Goal: Task Accomplishment & Management: Manage account settings

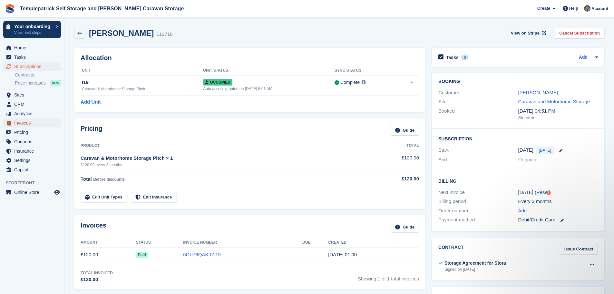
click at [31, 123] on span "Invoices" at bounding box center [33, 122] width 39 height 9
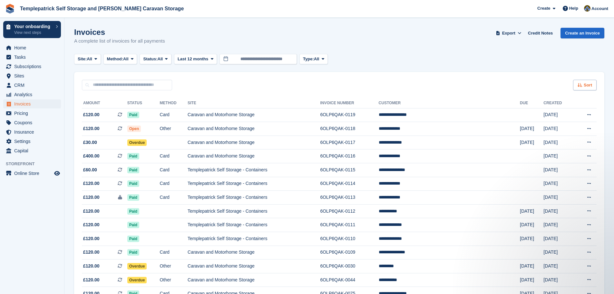
click at [582, 87] on icon at bounding box center [580, 85] width 5 height 4
click at [569, 110] on span "Date created" at bounding box center [558, 109] width 27 height 5
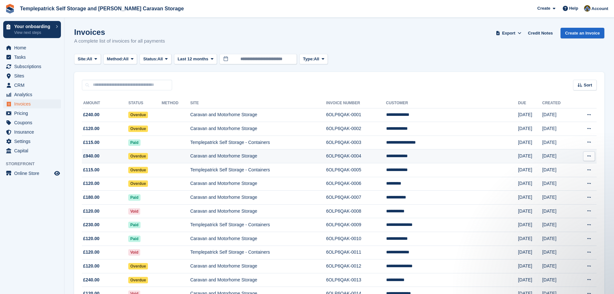
click at [386, 158] on td "6OLP6QAK-0004" at bounding box center [356, 156] width 60 height 14
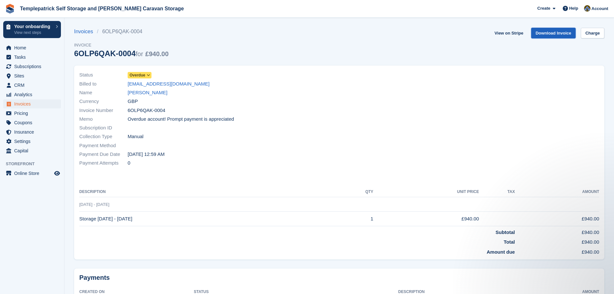
click at [556, 35] on link "Download Invoice" at bounding box center [553, 33] width 45 height 11
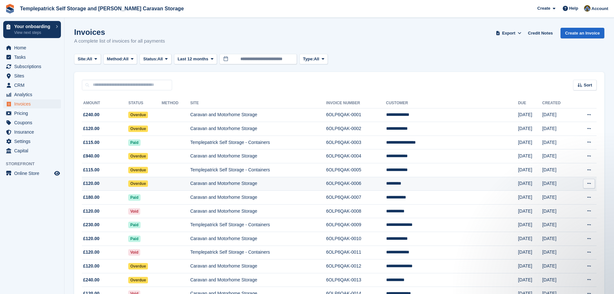
click at [386, 183] on td "6OLP6QAK-0006" at bounding box center [356, 184] width 60 height 14
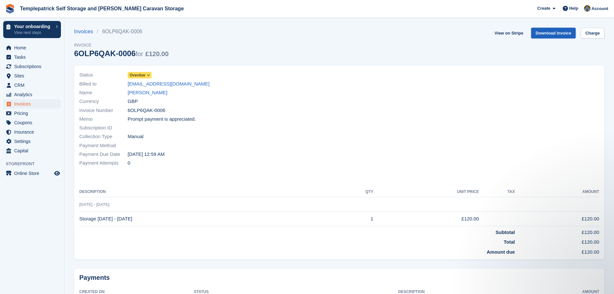
click at [559, 33] on link "Download Invoice" at bounding box center [553, 33] width 45 height 11
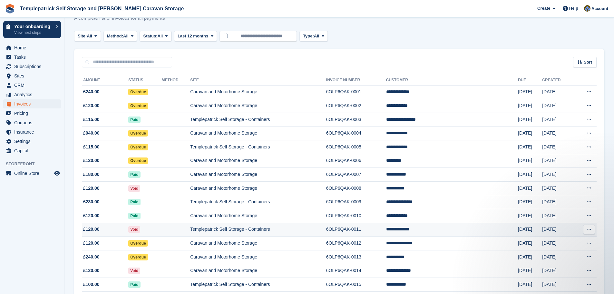
scroll to position [32, 0]
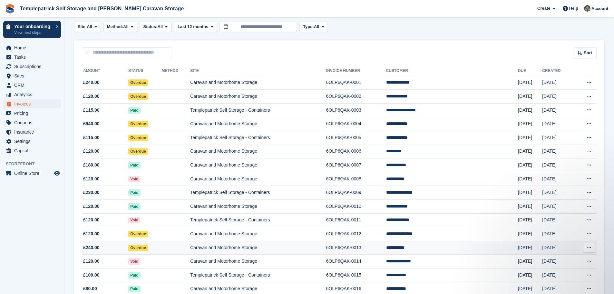
click at [442, 249] on td "**********" at bounding box center [452, 248] width 132 height 14
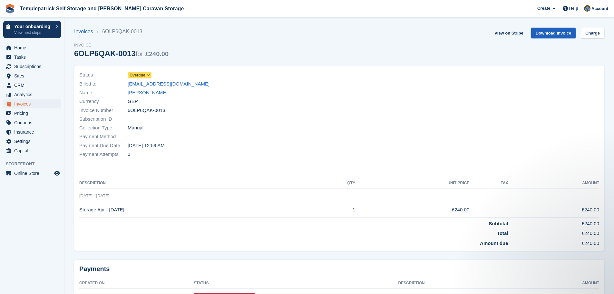
click at [553, 35] on link "Download Invoice" at bounding box center [553, 33] width 45 height 11
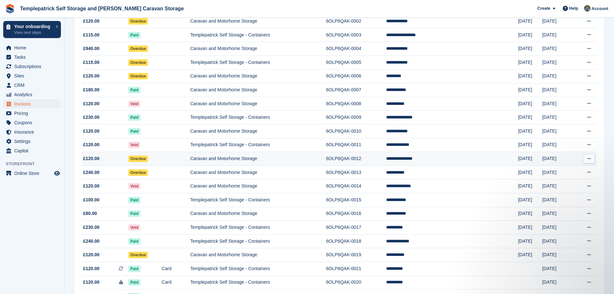
scroll to position [129, 0]
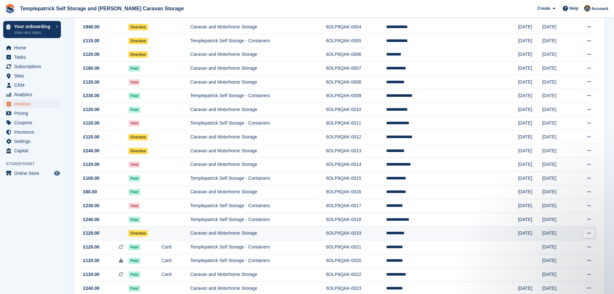
click at [447, 235] on td "**********" at bounding box center [452, 233] width 132 height 14
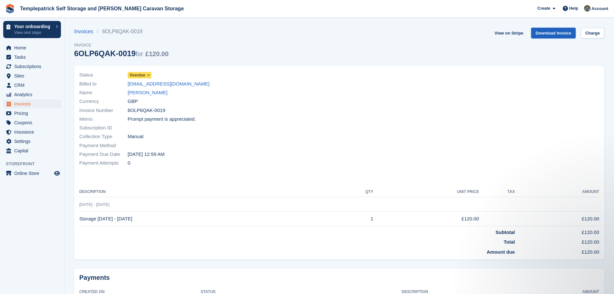
click at [559, 32] on link "Download Invoice" at bounding box center [553, 33] width 45 height 11
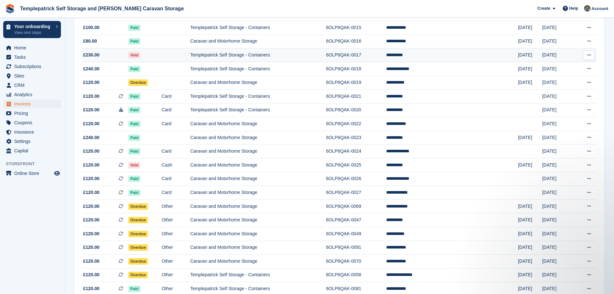
scroll to position [290, 0]
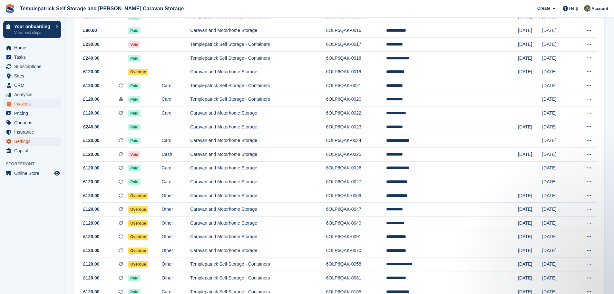
click at [30, 145] on span "Settings" at bounding box center [33, 141] width 39 height 9
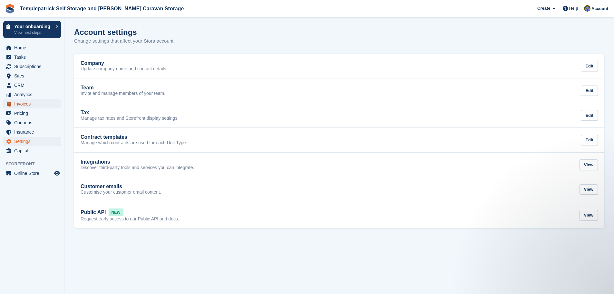
click at [32, 105] on span "Invoices" at bounding box center [33, 103] width 39 height 9
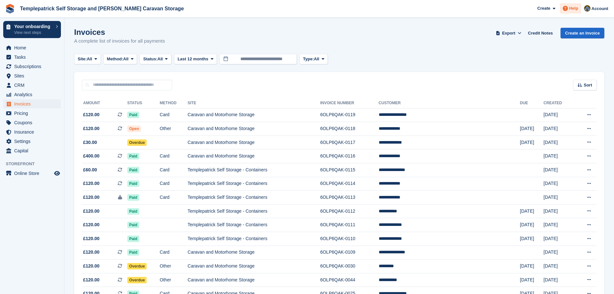
click at [573, 11] on span "Help" at bounding box center [573, 8] width 9 height 6
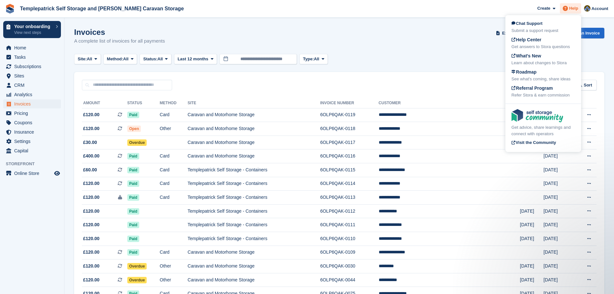
click at [573, 11] on span "Help" at bounding box center [573, 8] width 9 height 6
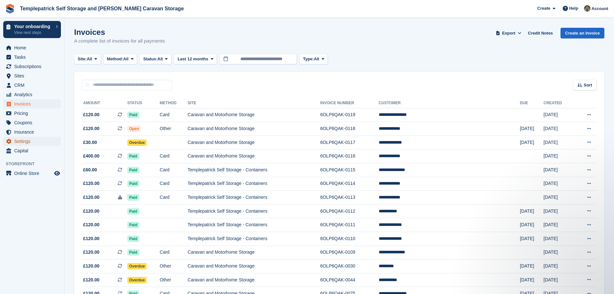
click at [27, 143] on span "Settings" at bounding box center [33, 141] width 39 height 9
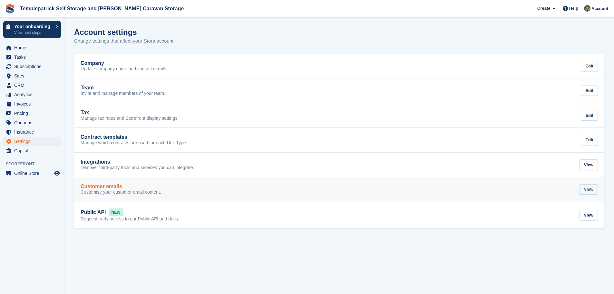
click at [590, 188] on div "View" at bounding box center [589, 189] width 18 height 11
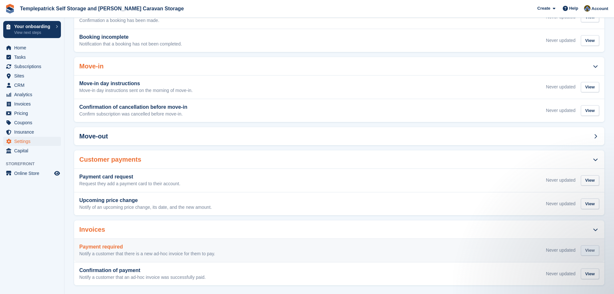
click at [593, 247] on div "View" at bounding box center [590, 250] width 18 height 11
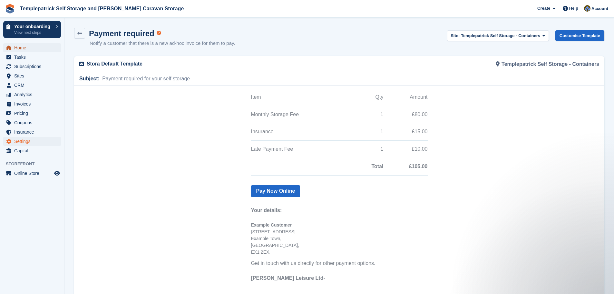
click at [20, 49] on span "Home" at bounding box center [33, 47] width 39 height 9
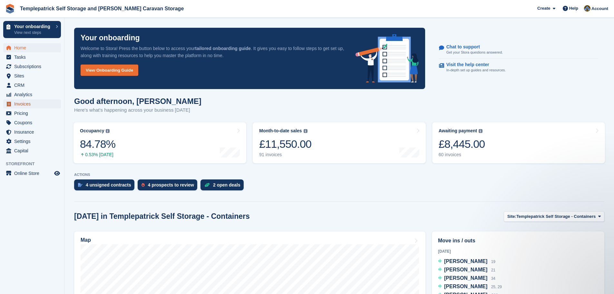
click at [25, 103] on span "Invoices" at bounding box center [33, 103] width 39 height 9
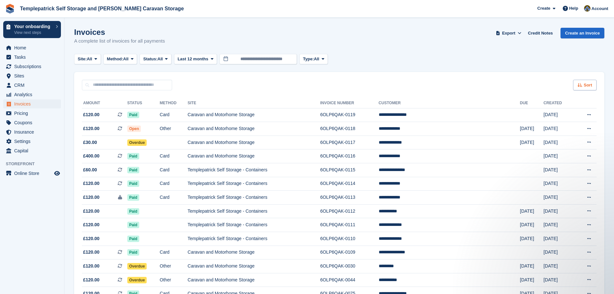
click at [582, 83] on icon at bounding box center [580, 85] width 5 height 4
click at [556, 128] on span "Created (oldest first)" at bounding box center [566, 127] width 44 height 5
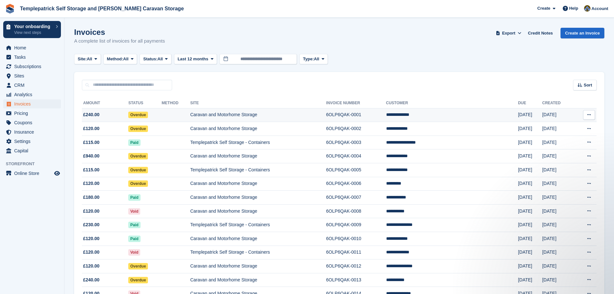
click at [386, 115] on td "6OLP6QAK-0001" at bounding box center [356, 115] width 60 height 14
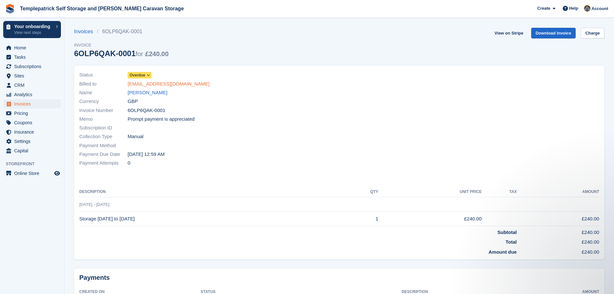
click at [175, 86] on link "briandavidson326@gmail.com" at bounding box center [169, 83] width 82 height 7
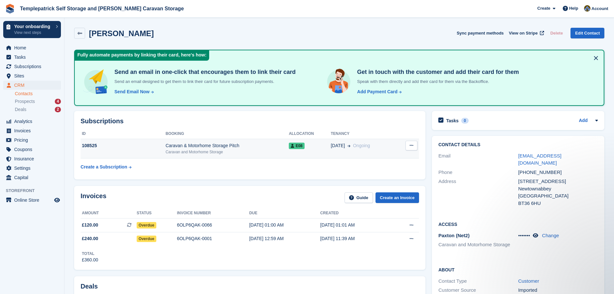
click at [412, 144] on icon at bounding box center [412, 145] width 4 height 4
click at [295, 144] on span "E08" at bounding box center [296, 146] width 15 height 6
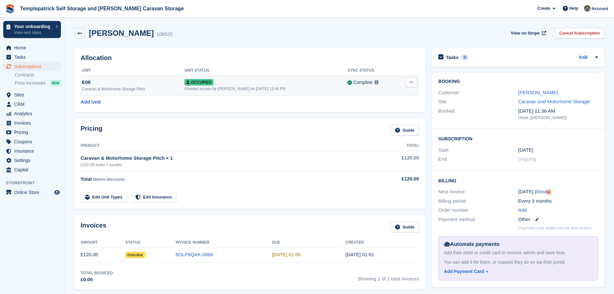
click at [415, 82] on button at bounding box center [412, 82] width 12 height 10
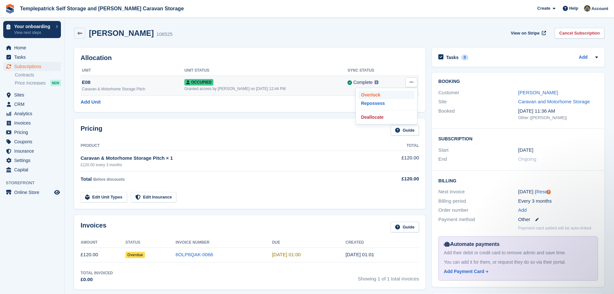
click at [387, 96] on p "Overlock" at bounding box center [387, 95] width 56 height 8
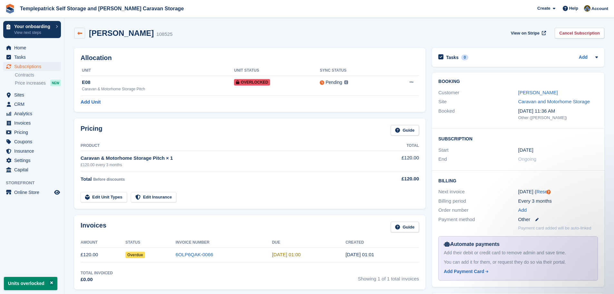
click at [81, 31] on icon at bounding box center [79, 33] width 5 height 5
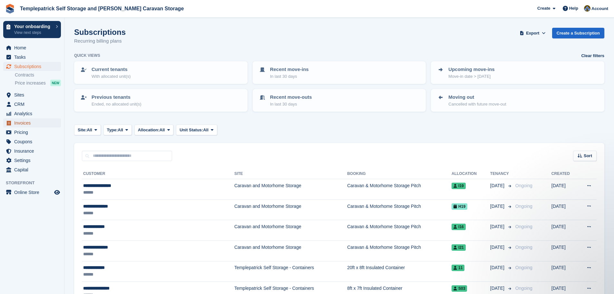
click at [27, 122] on span "Invoices" at bounding box center [33, 122] width 39 height 9
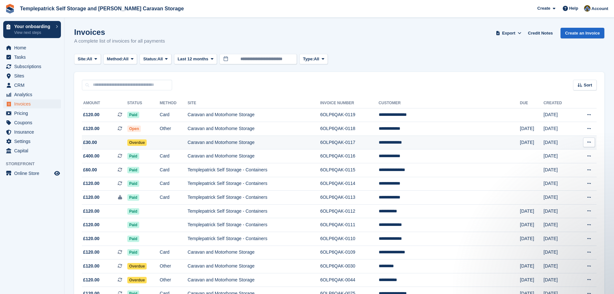
click at [379, 142] on td "6OLP6QAK-0117" at bounding box center [349, 142] width 58 height 14
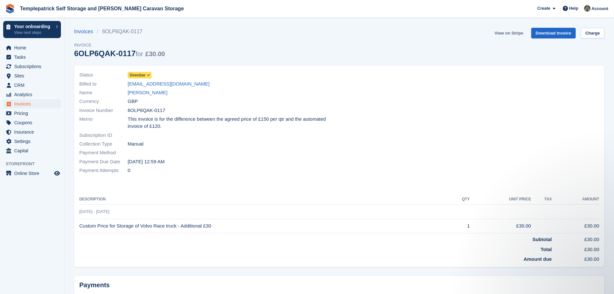
click at [521, 34] on link "View on Stripe" at bounding box center [509, 33] width 34 height 11
drag, startPoint x: 87, startPoint y: 31, endPoint x: 105, endPoint y: 37, distance: 19.9
click at [87, 31] on link "Invoices" at bounding box center [85, 32] width 23 height 8
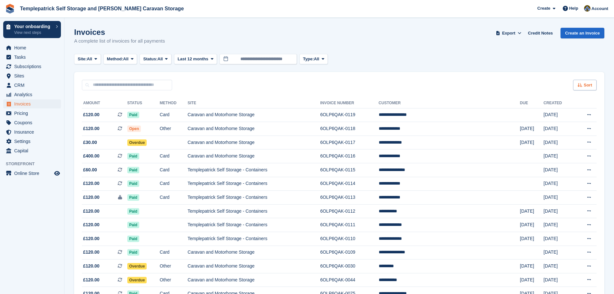
click at [584, 85] on span "Sort" at bounding box center [588, 85] width 8 height 6
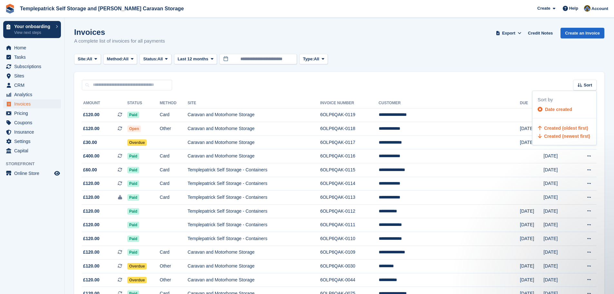
click at [555, 129] on span "Created (oldest first)" at bounding box center [566, 127] width 44 height 5
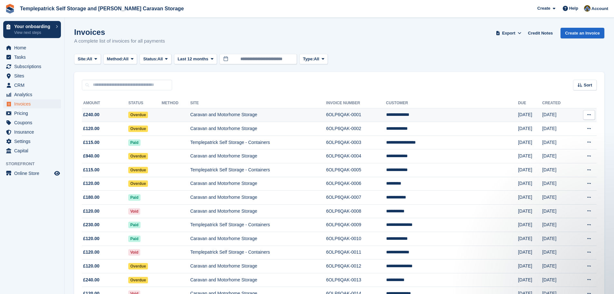
click at [449, 116] on td "**********" at bounding box center [452, 115] width 132 height 14
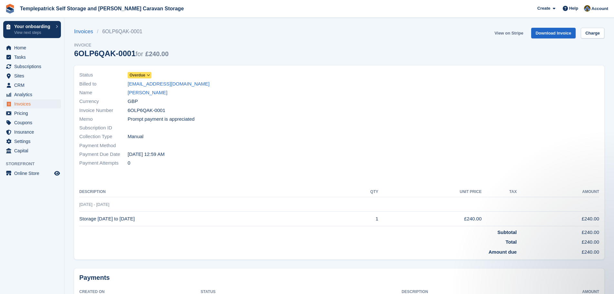
click at [518, 34] on link "View on Stripe" at bounding box center [509, 33] width 34 height 11
click at [145, 84] on link "[EMAIL_ADDRESS][DOMAIN_NAME]" at bounding box center [169, 83] width 82 height 7
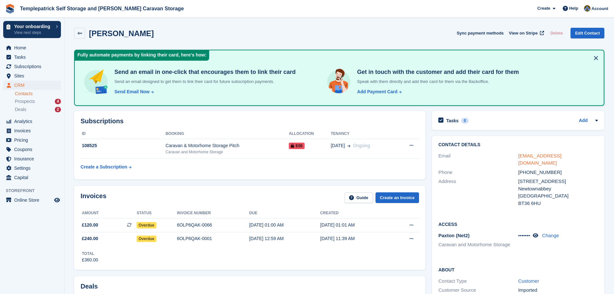
click at [554, 154] on link "[EMAIL_ADDRESS][DOMAIN_NAME]" at bounding box center [539, 159] width 43 height 13
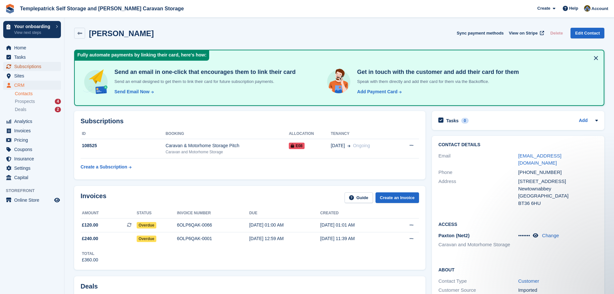
click at [27, 67] on span "Subscriptions" at bounding box center [33, 66] width 39 height 9
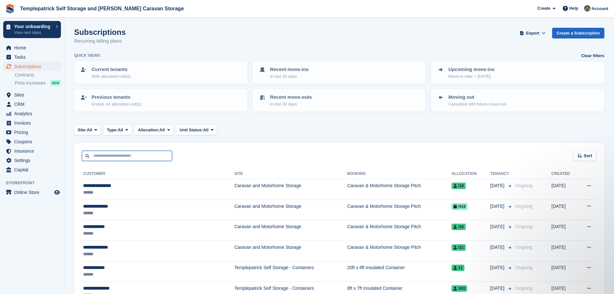
click at [117, 158] on input "text" at bounding box center [127, 156] width 90 height 11
type input "******"
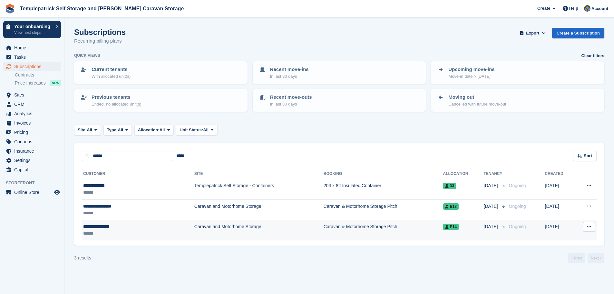
click at [447, 226] on span "E14" at bounding box center [450, 226] width 15 height 6
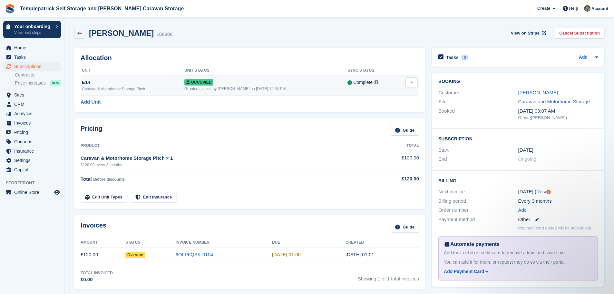
click at [412, 82] on icon at bounding box center [412, 82] width 4 height 4
drag, startPoint x: 386, startPoint y: 96, endPoint x: 344, endPoint y: 27, distance: 80.7
click at [386, 96] on p "Overlock" at bounding box center [387, 95] width 56 height 8
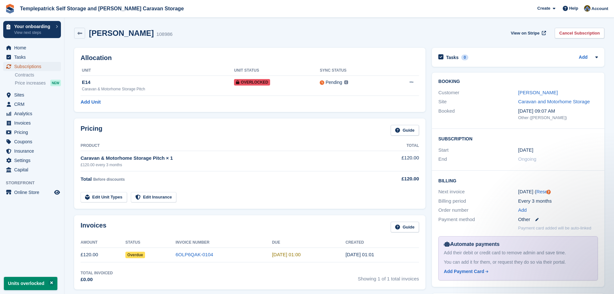
click at [43, 66] on span "Subscriptions" at bounding box center [33, 66] width 39 height 9
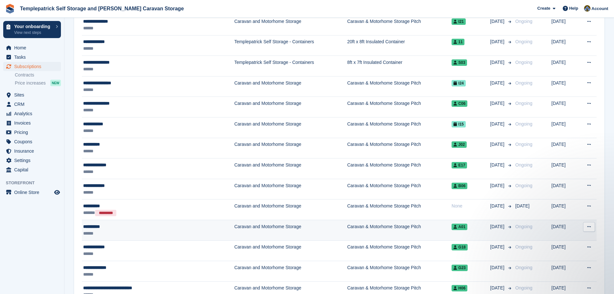
scroll to position [32, 0]
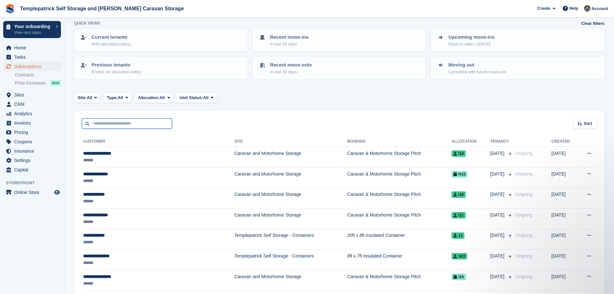
click at [108, 122] on input "text" at bounding box center [127, 123] width 90 height 11
type input "******"
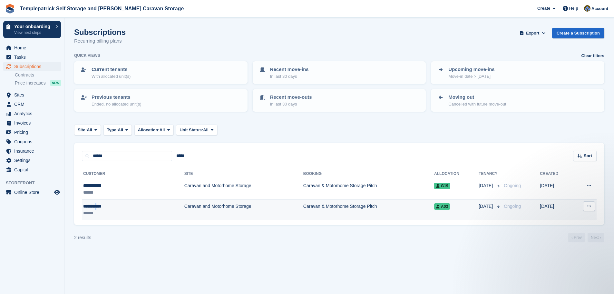
click at [103, 206] on div "**********" at bounding box center [111, 206] width 56 height 7
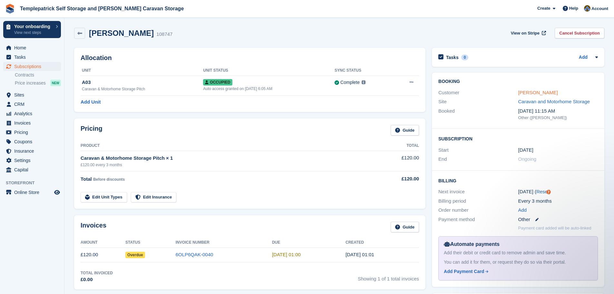
click at [536, 92] on link "Gwen Wilson" at bounding box center [538, 92] width 40 height 5
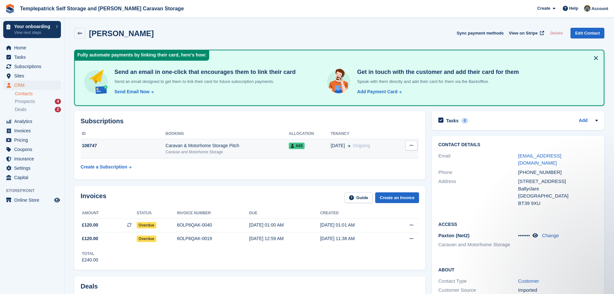
click at [413, 143] on icon at bounding box center [412, 145] width 4 height 4
click at [300, 145] on span "A03" at bounding box center [297, 146] width 16 height 6
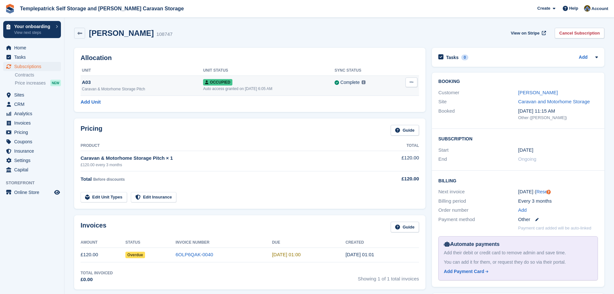
click at [408, 82] on button at bounding box center [412, 82] width 12 height 10
click at [391, 94] on p "Overlock" at bounding box center [387, 95] width 56 height 8
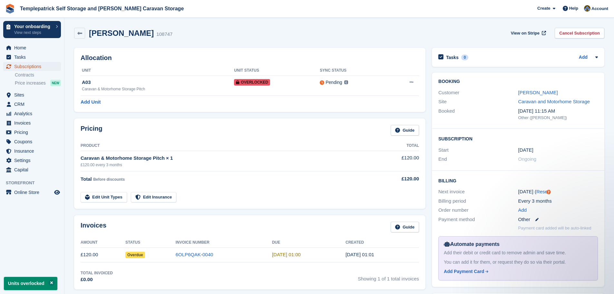
click at [35, 67] on span "Subscriptions" at bounding box center [33, 66] width 39 height 9
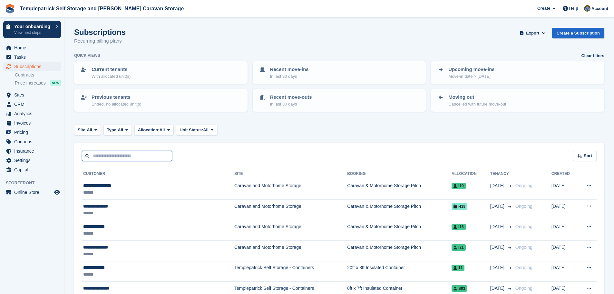
click at [115, 159] on input "text" at bounding box center [127, 156] width 90 height 11
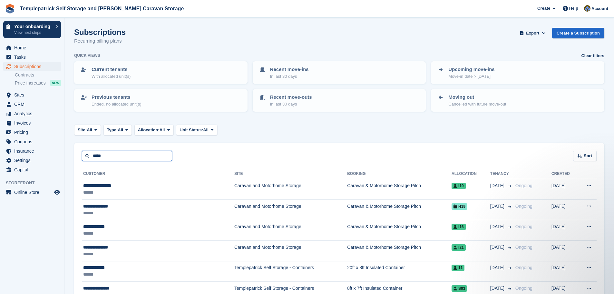
type input "*****"
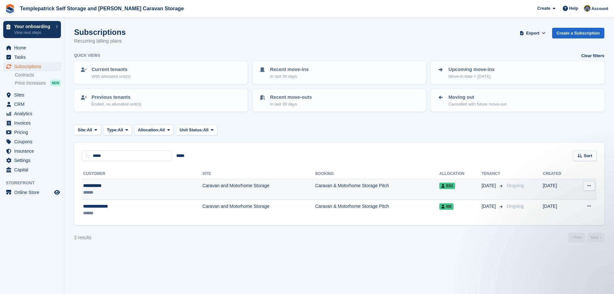
click at [439, 186] on span "E03" at bounding box center [446, 185] width 15 height 6
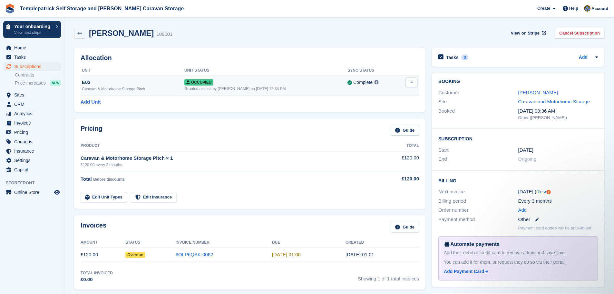
click at [213, 82] on span "Occupied" at bounding box center [198, 82] width 29 height 6
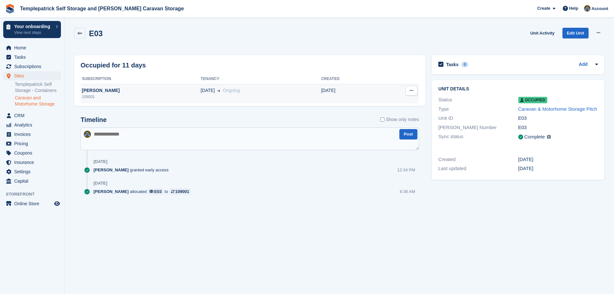
click at [412, 92] on icon at bounding box center [412, 90] width 4 height 4
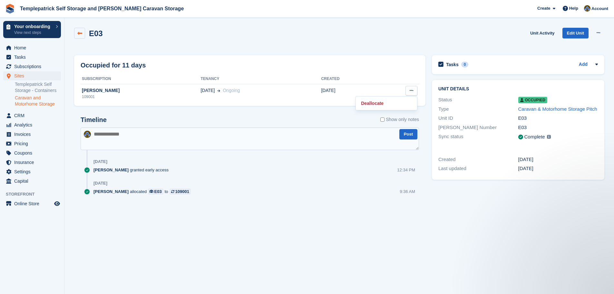
click at [81, 34] on icon at bounding box center [79, 33] width 5 height 5
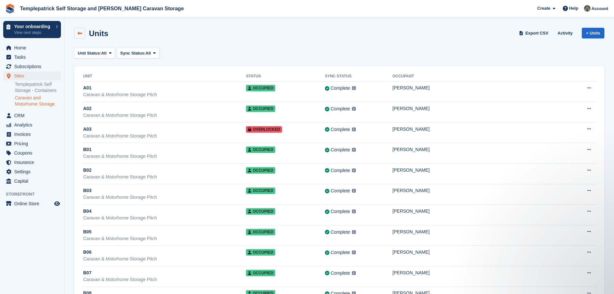
click at [82, 33] on icon at bounding box center [79, 33] width 5 height 5
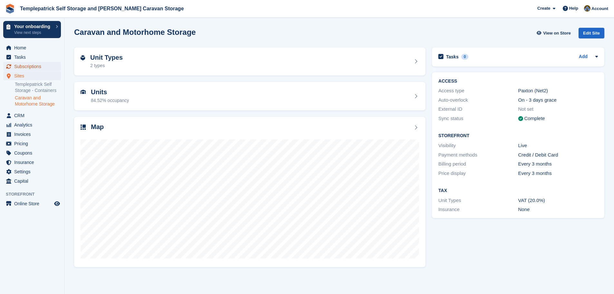
click at [39, 65] on span "Subscriptions" at bounding box center [33, 66] width 39 height 9
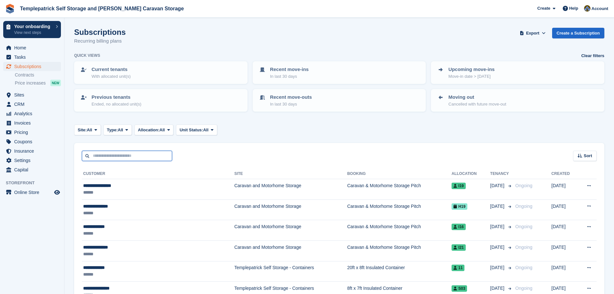
click at [107, 157] on input "text" at bounding box center [127, 156] width 90 height 11
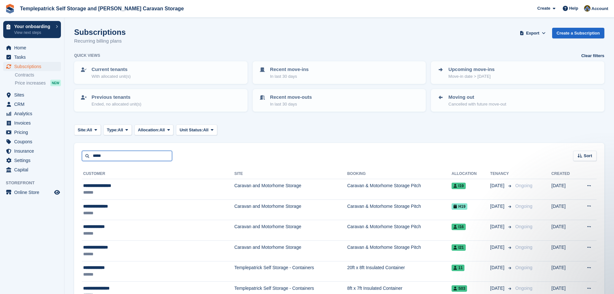
type input "*****"
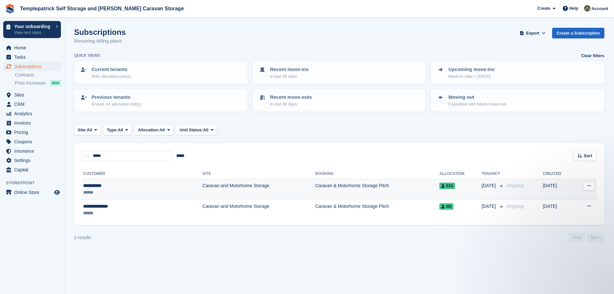
click at [439, 184] on span "E03" at bounding box center [446, 185] width 15 height 6
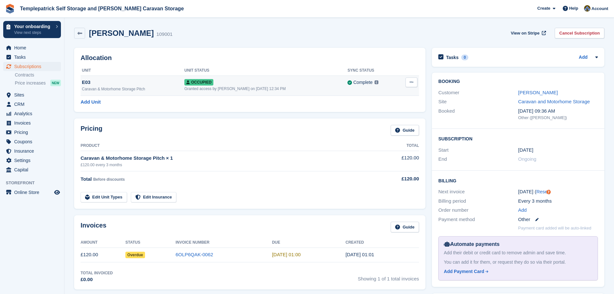
click at [414, 83] on button at bounding box center [412, 82] width 12 height 10
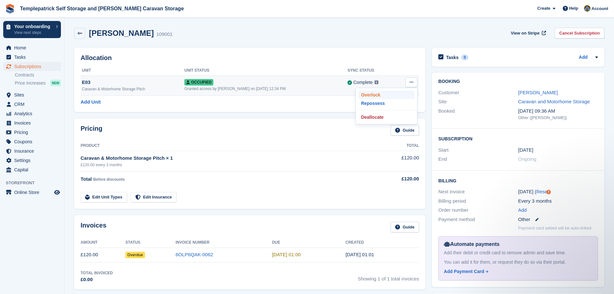
click at [377, 94] on p "Overlock" at bounding box center [387, 95] width 56 height 8
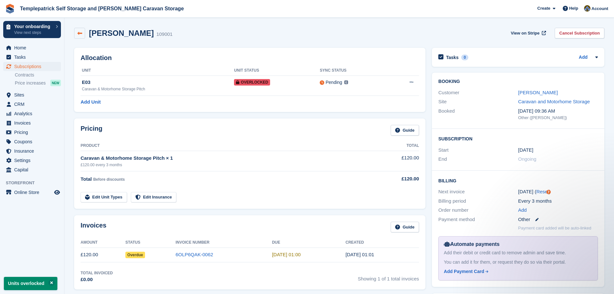
click at [84, 36] on link at bounding box center [79, 33] width 11 height 11
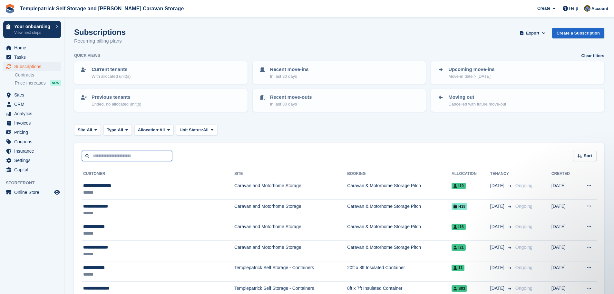
click at [141, 157] on input "text" at bounding box center [127, 156] width 90 height 11
type input "****"
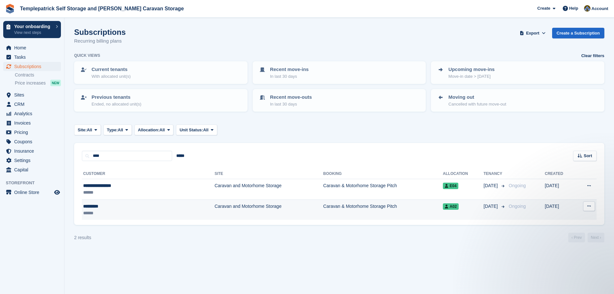
click at [215, 207] on td "Caravan and Motorhome Storage" at bounding box center [269, 209] width 109 height 20
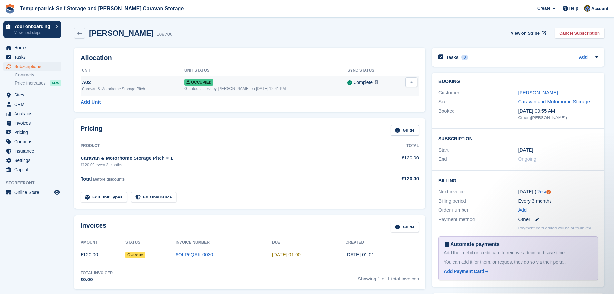
click at [414, 84] on button at bounding box center [412, 82] width 12 height 10
click at [394, 93] on p "Overlock" at bounding box center [387, 95] width 56 height 8
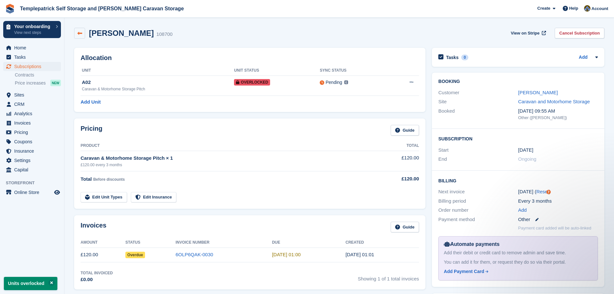
click at [78, 34] on icon at bounding box center [79, 33] width 5 height 5
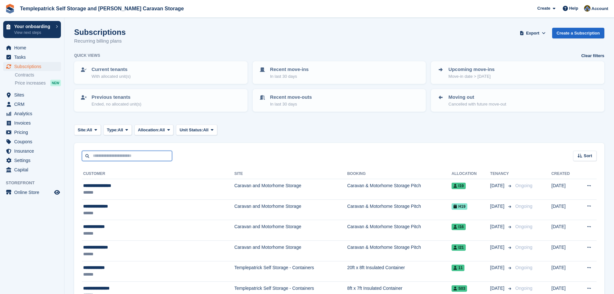
click at [118, 153] on input "text" at bounding box center [127, 156] width 90 height 11
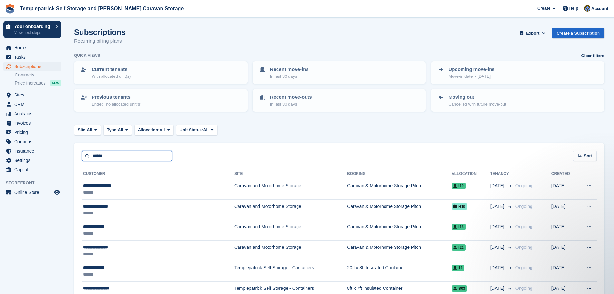
type input "******"
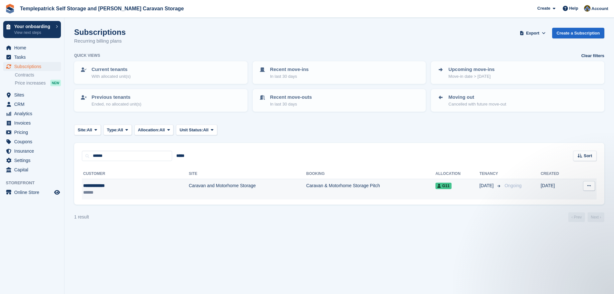
click at [423, 187] on td "Caravan & Motorhome Storage Pitch" at bounding box center [370, 189] width 129 height 20
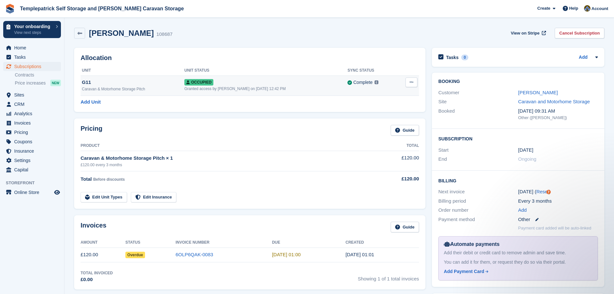
click at [413, 81] on icon at bounding box center [412, 82] width 4 height 4
click at [380, 93] on p "Overlock" at bounding box center [387, 95] width 56 height 8
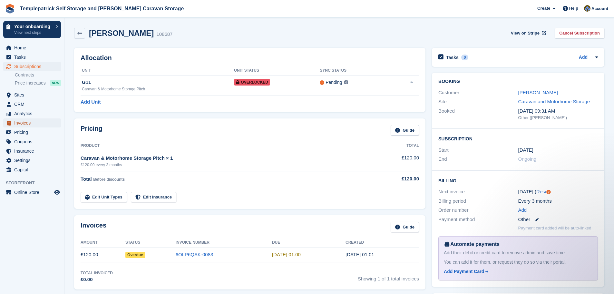
click at [29, 127] on span "Invoices" at bounding box center [33, 122] width 39 height 9
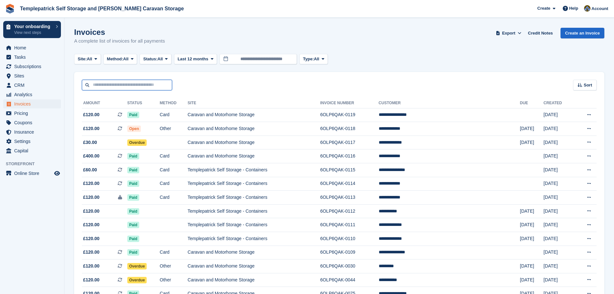
click at [127, 85] on input "text" at bounding box center [127, 85] width 90 height 11
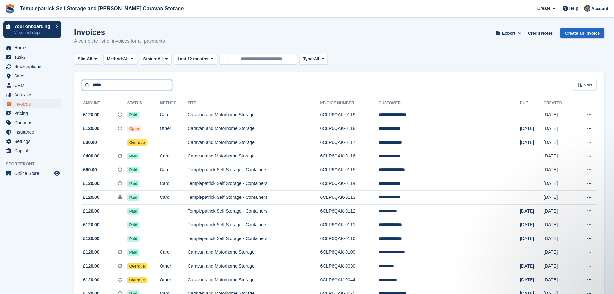
type input "********"
click at [156, 84] on input "********" at bounding box center [127, 85] width 90 height 11
click at [87, 85] on input "********" at bounding box center [127, 85] width 90 height 11
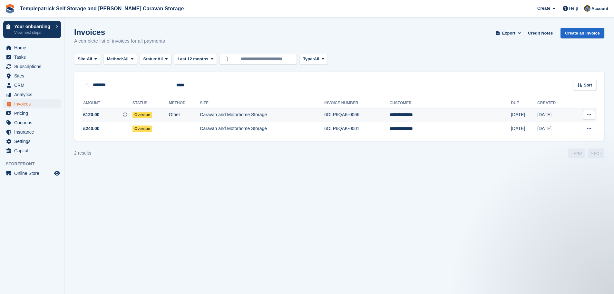
click at [384, 116] on td "6OLP6QAK-0066" at bounding box center [356, 115] width 65 height 14
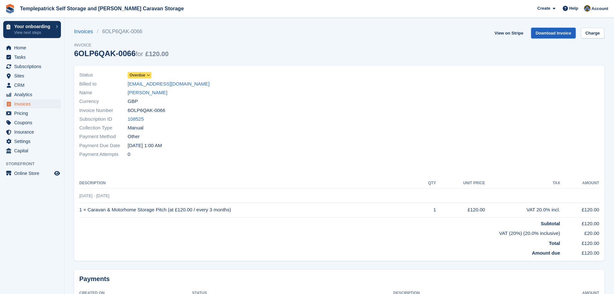
click at [565, 33] on link "Download Invoice" at bounding box center [553, 33] width 45 height 11
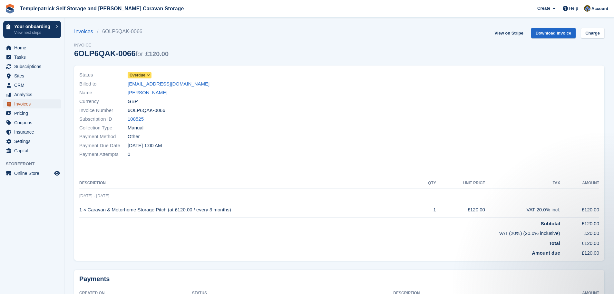
click at [33, 103] on span "Invoices" at bounding box center [33, 103] width 39 height 9
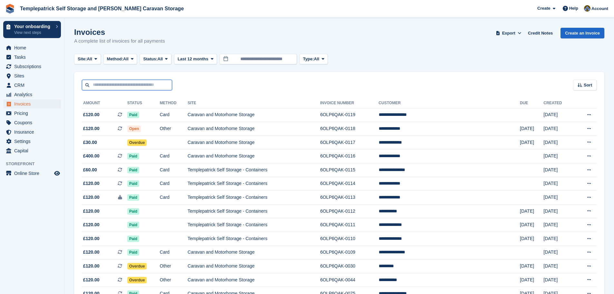
click at [134, 86] on input "text" at bounding box center [127, 85] width 90 height 11
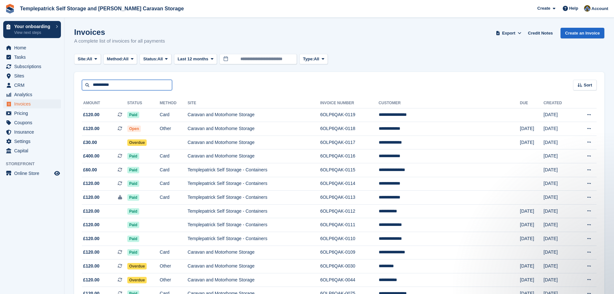
type input "**********"
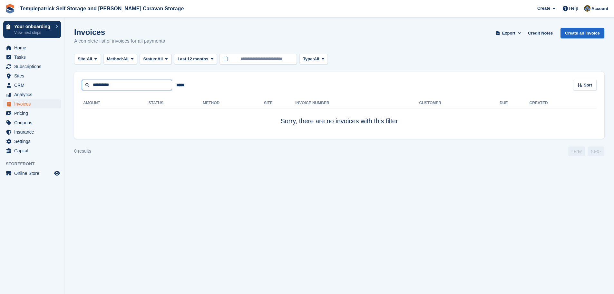
click at [98, 86] on input "**********" at bounding box center [127, 85] width 90 height 11
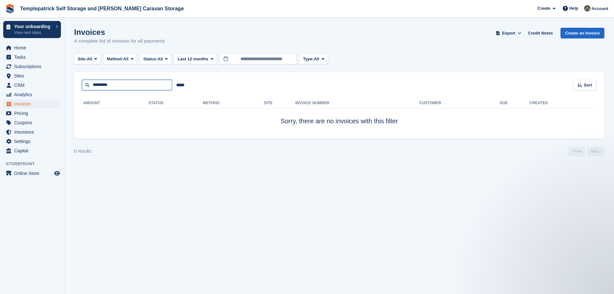
type input "*********"
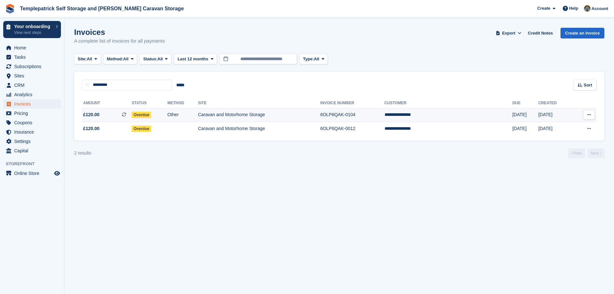
click at [380, 115] on td "6OLP6QAK-0104" at bounding box center [352, 115] width 64 height 14
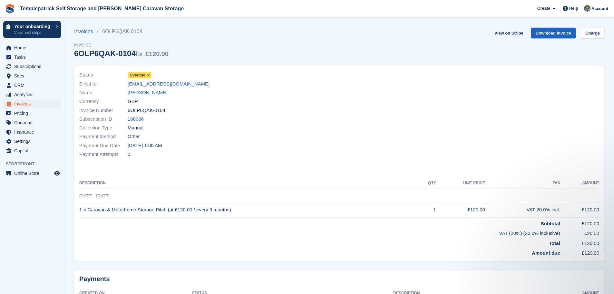
click at [557, 35] on link "Download Invoice" at bounding box center [553, 33] width 45 height 11
click at [35, 106] on span "Invoices" at bounding box center [33, 103] width 39 height 9
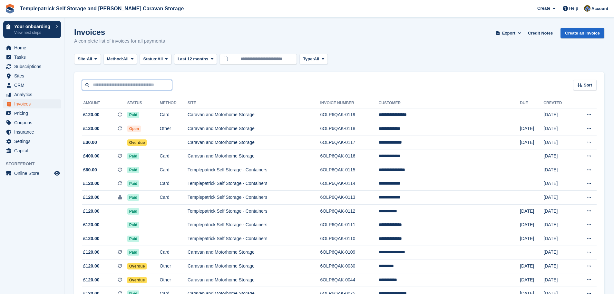
click at [129, 85] on input "text" at bounding box center [127, 85] width 90 height 11
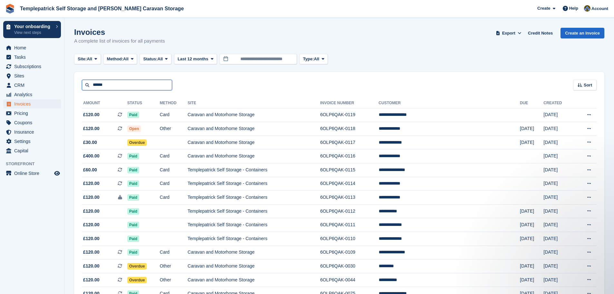
type input "******"
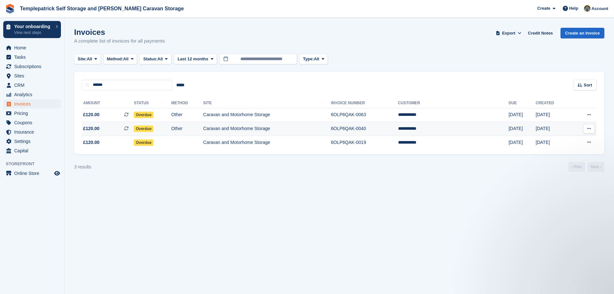
click at [392, 130] on td "6OLP6QAK-0040" at bounding box center [364, 129] width 67 height 14
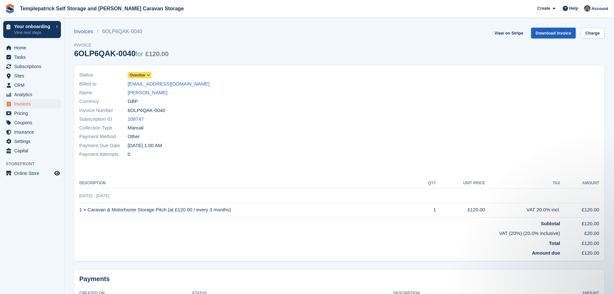
click at [535, 36] on link "Download Invoice" at bounding box center [553, 33] width 45 height 11
click at [36, 106] on span "Invoices" at bounding box center [33, 103] width 39 height 9
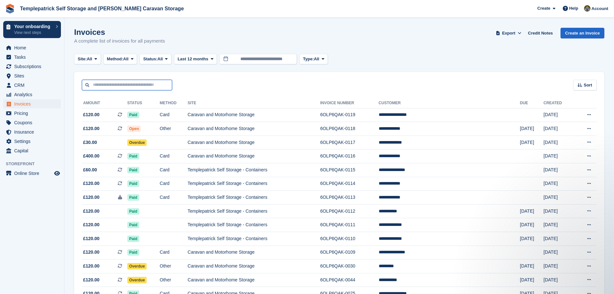
drag, startPoint x: 131, startPoint y: 86, endPoint x: 135, endPoint y: 84, distance: 4.3
click at [135, 84] on input "text" at bounding box center [127, 85] width 90 height 11
type input "******"
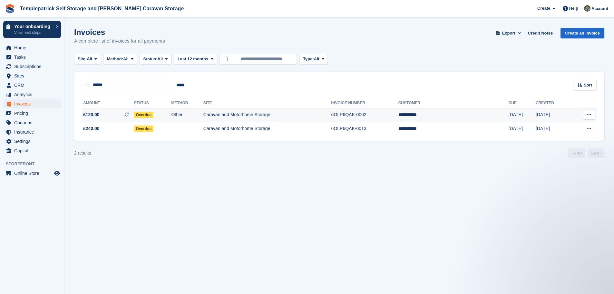
click at [395, 116] on td "6OLP6QAK-0062" at bounding box center [364, 115] width 67 height 14
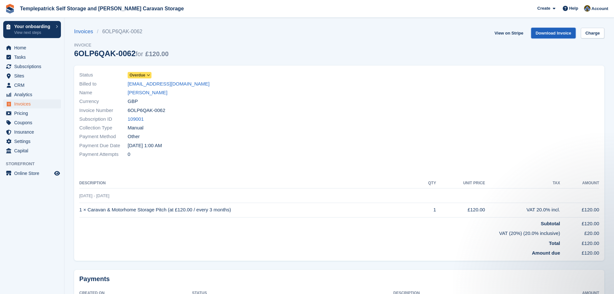
click at [545, 32] on link "Download Invoice" at bounding box center [553, 33] width 45 height 11
click at [42, 105] on span "Invoices" at bounding box center [33, 103] width 39 height 9
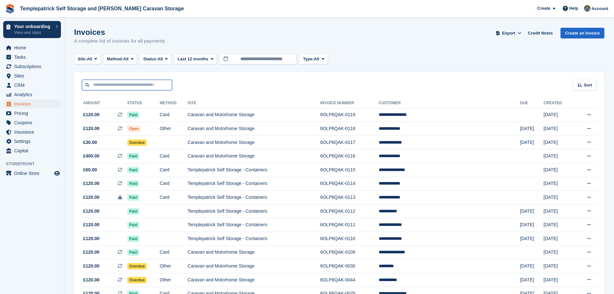
click at [126, 85] on input "text" at bounding box center [127, 85] width 90 height 11
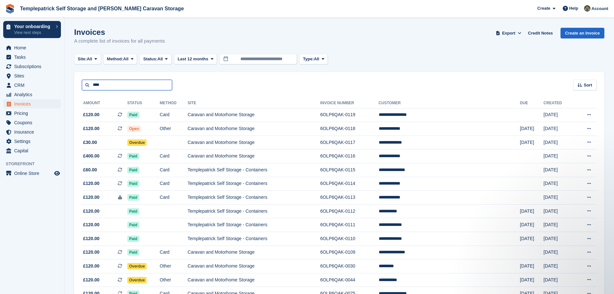
type input "****"
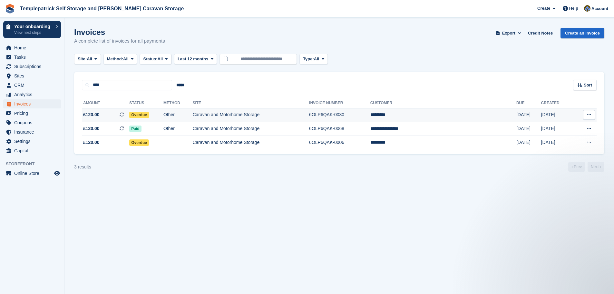
click at [370, 116] on td "6OLP6QAK-0030" at bounding box center [339, 115] width 61 height 14
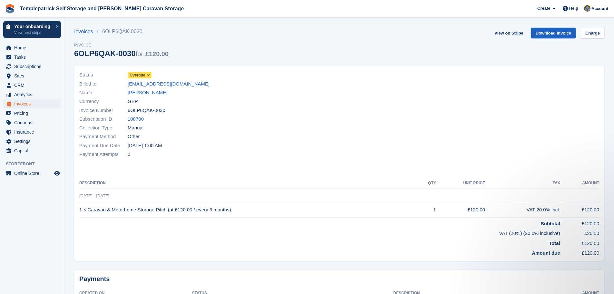
click at [563, 34] on link "Download Invoice" at bounding box center [553, 33] width 45 height 11
click at [50, 105] on span "Invoices" at bounding box center [33, 103] width 39 height 9
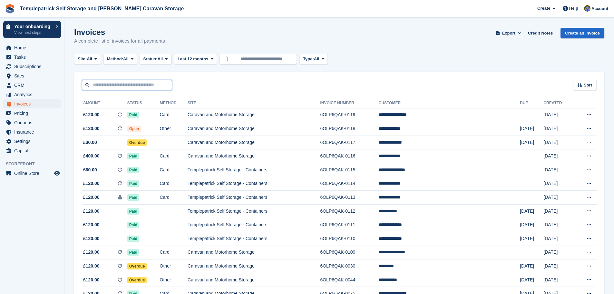
click at [116, 88] on input "text" at bounding box center [127, 85] width 90 height 11
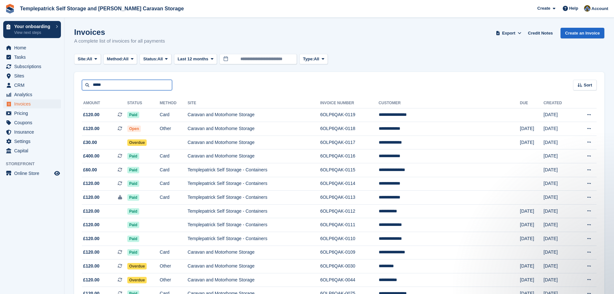
type input "*****"
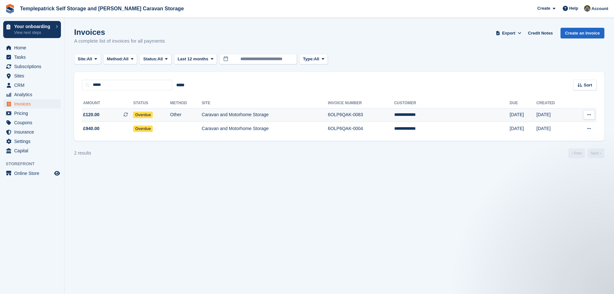
click at [239, 117] on td "Caravan and Motorhome Storage" at bounding box center [265, 115] width 126 height 14
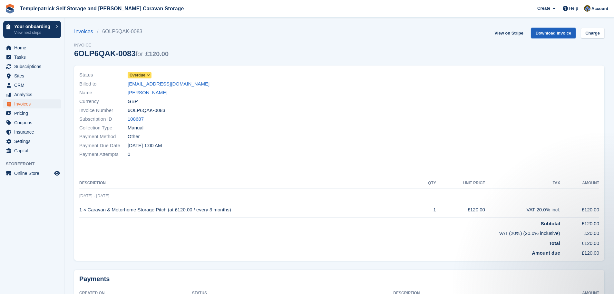
click at [559, 35] on link "Download Invoice" at bounding box center [553, 33] width 45 height 11
click at [41, 106] on span "Invoices" at bounding box center [33, 103] width 39 height 9
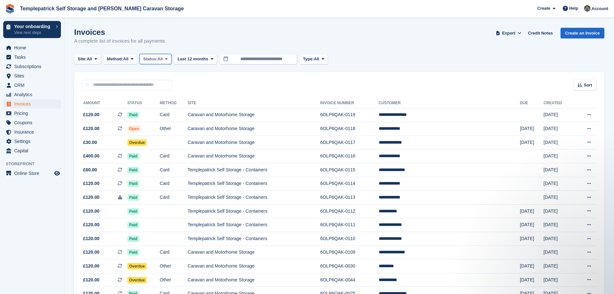
click at [155, 61] on span "Status:" at bounding box center [150, 59] width 14 height 6
click at [174, 85] on link "Paid" at bounding box center [171, 86] width 56 height 12
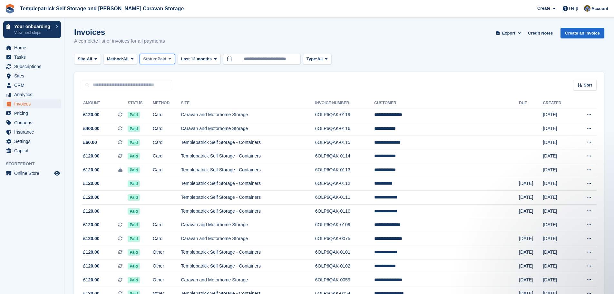
click at [157, 59] on span "Status:" at bounding box center [150, 59] width 14 height 6
click at [165, 109] on link "Open" at bounding box center [171, 109] width 56 height 12
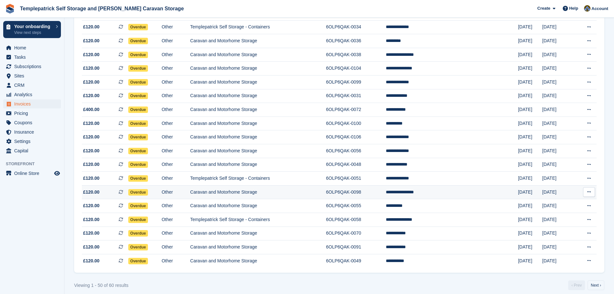
scroll to position [533, 0]
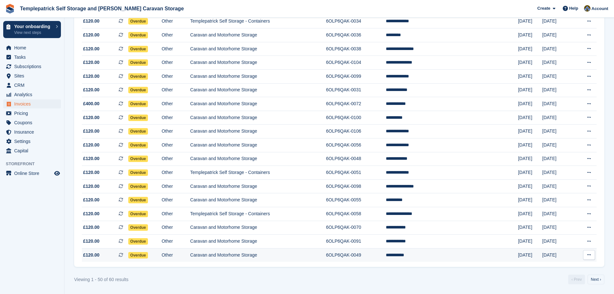
click at [123, 256] on icon at bounding box center [121, 254] width 5 height 5
click at [591, 243] on icon at bounding box center [589, 241] width 4 height 4
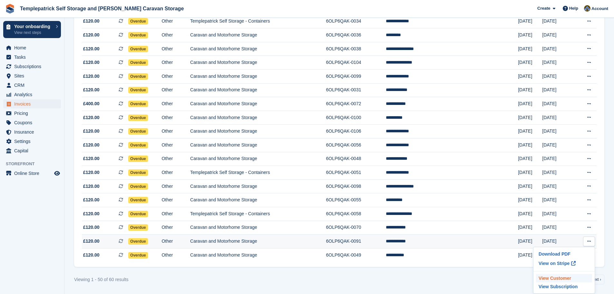
click at [560, 278] on p "View Customer" at bounding box center [564, 278] width 56 height 8
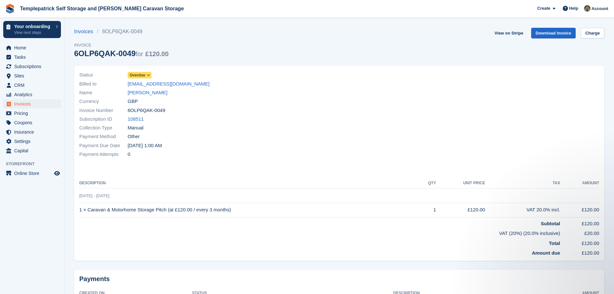
click at [143, 73] on span "Overdue" at bounding box center [138, 75] width 16 height 6
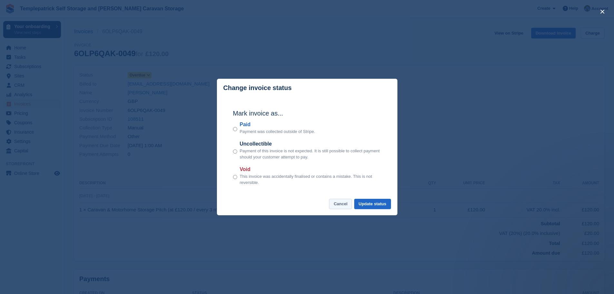
click at [344, 203] on button "Cancel" at bounding box center [340, 204] width 23 height 11
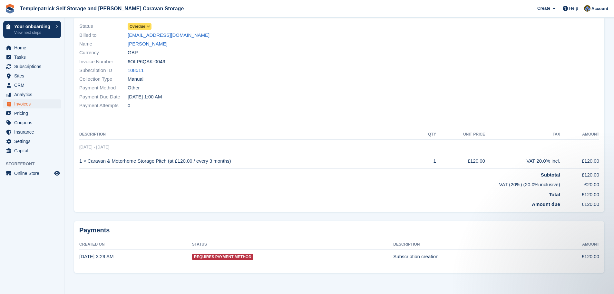
scroll to position [49, 0]
click at [219, 254] on span "Requires Payment Method" at bounding box center [222, 256] width 61 height 6
click at [414, 257] on td "Subscription creation" at bounding box center [467, 256] width 148 height 14
click at [91, 231] on h2 "Payments" at bounding box center [339, 230] width 520 height 8
click at [91, 252] on td "1 Oct, 3:29 AM" at bounding box center [135, 256] width 113 height 14
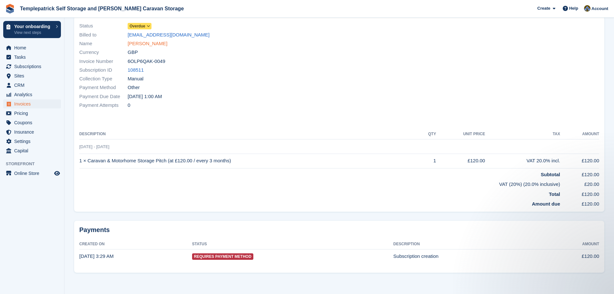
click at [138, 46] on link "Andrew Hill" at bounding box center [148, 43] width 40 height 7
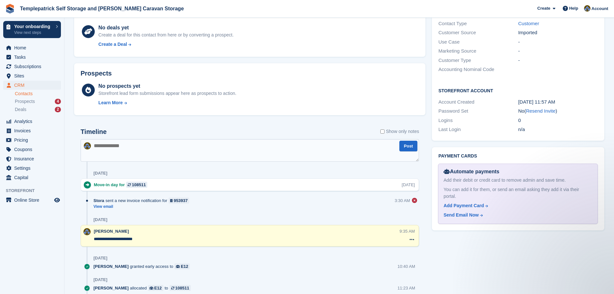
scroll to position [290, 0]
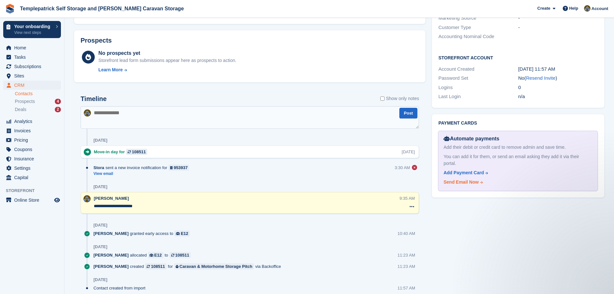
click at [473, 179] on div "Send Email Now" at bounding box center [461, 182] width 35 height 7
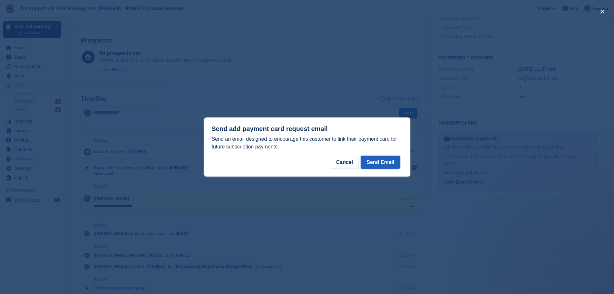
click at [391, 165] on button "Send Email" at bounding box center [380, 162] width 39 height 13
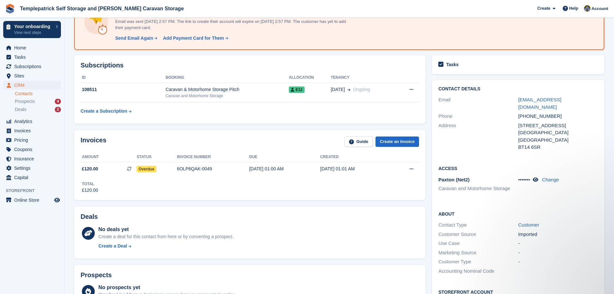
scroll to position [0, 0]
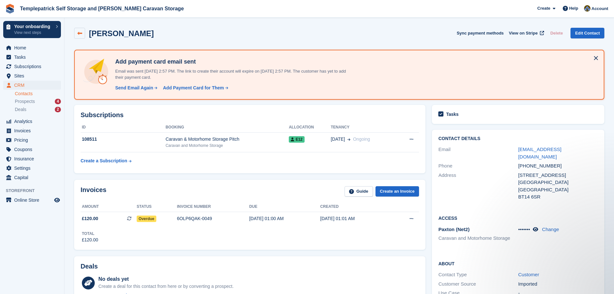
click at [82, 34] on link at bounding box center [79, 33] width 11 height 11
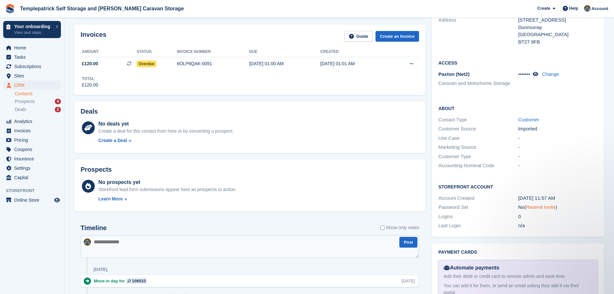
click at [552, 204] on link "Resend Invite" at bounding box center [541, 206] width 30 height 5
click at [30, 67] on span "Subscriptions" at bounding box center [33, 66] width 39 height 9
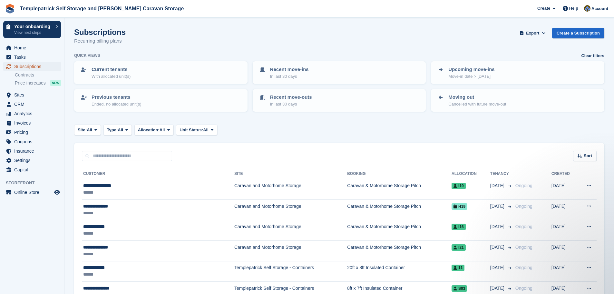
click at [44, 67] on span "Subscriptions" at bounding box center [33, 66] width 39 height 9
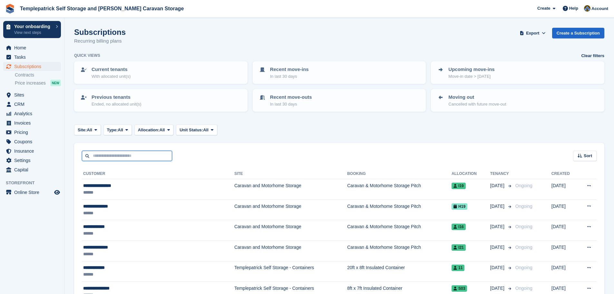
click at [124, 157] on input "text" at bounding box center [127, 156] width 90 height 11
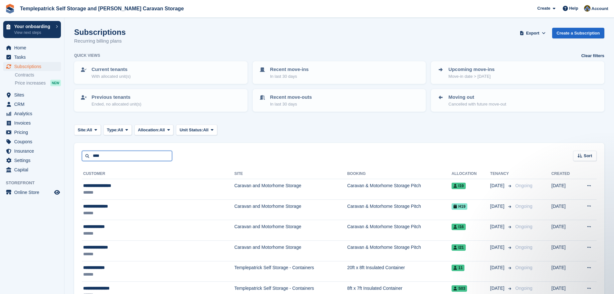
type input "****"
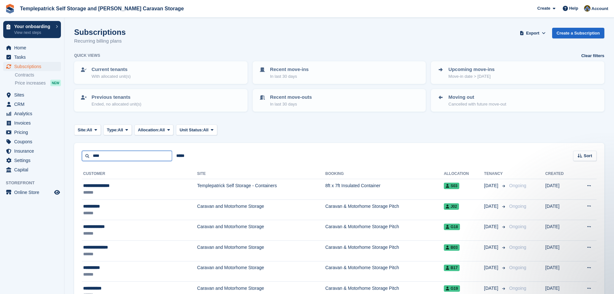
drag, startPoint x: 102, startPoint y: 155, endPoint x: 88, endPoint y: 155, distance: 13.9
click at [88, 155] on input "****" at bounding box center [127, 156] width 90 height 11
type input "********"
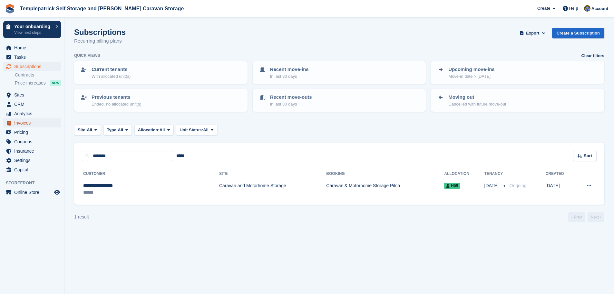
click at [25, 124] on span "Invoices" at bounding box center [33, 122] width 39 height 9
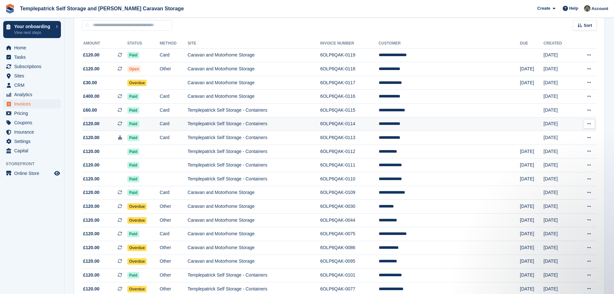
scroll to position [17, 0]
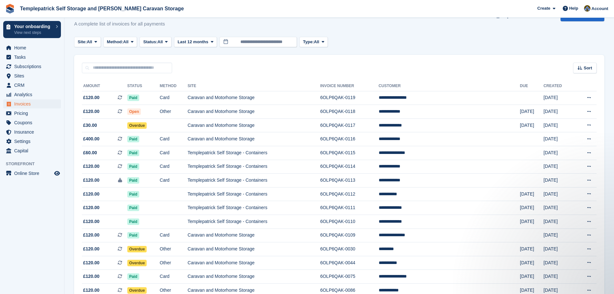
click at [379, 87] on th "Invoice Number" at bounding box center [349, 86] width 58 height 10
click at [586, 65] on span "Sort" at bounding box center [588, 68] width 8 height 6
click at [563, 112] on span "Created (oldest first)" at bounding box center [566, 110] width 44 height 5
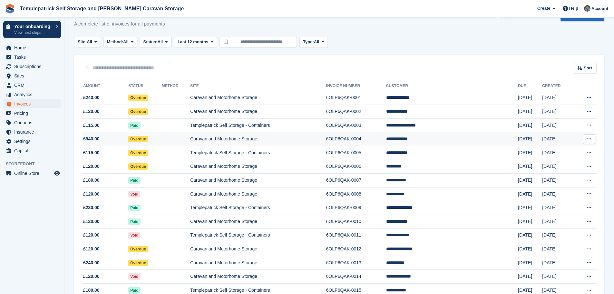
click at [458, 139] on td "**********" at bounding box center [452, 139] width 132 height 14
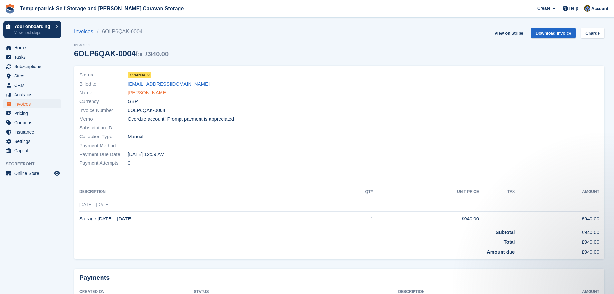
click at [151, 91] on link "[PERSON_NAME]" at bounding box center [148, 92] width 40 height 7
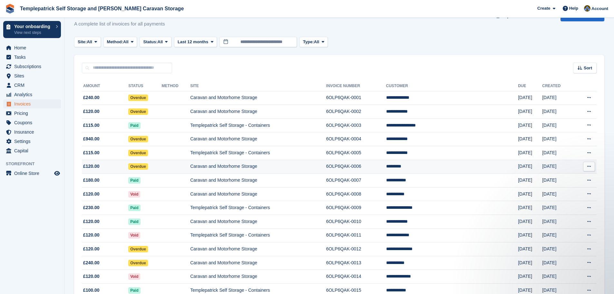
click at [448, 167] on td "*********" at bounding box center [452, 167] width 132 height 14
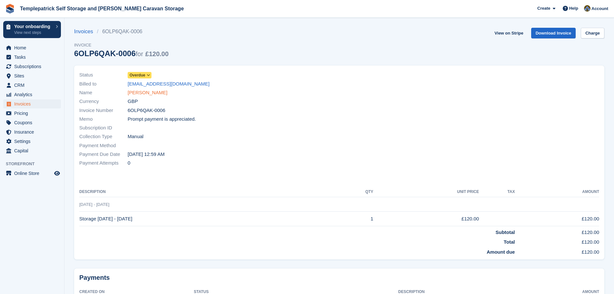
click at [145, 94] on link "[PERSON_NAME]" at bounding box center [148, 92] width 40 height 7
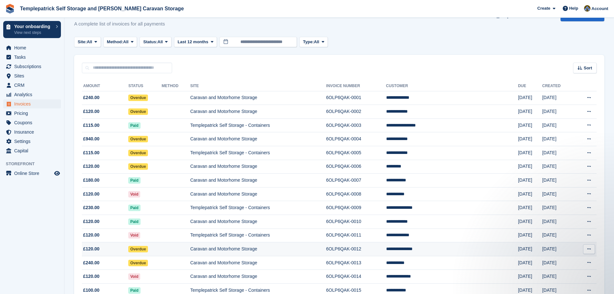
click at [454, 249] on td "**********" at bounding box center [452, 249] width 132 height 14
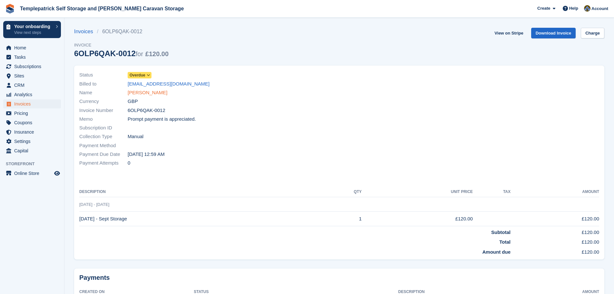
click at [145, 93] on link "[PERSON_NAME]" at bounding box center [148, 92] width 40 height 7
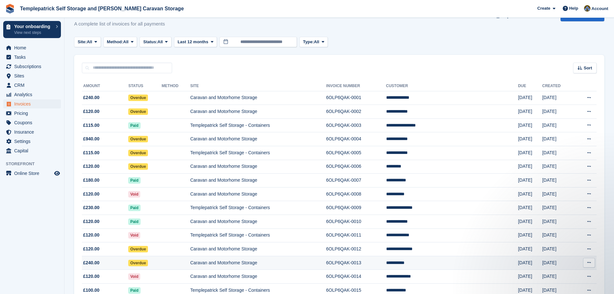
click at [386, 263] on td "6OLP6QAK-0013" at bounding box center [356, 263] width 60 height 14
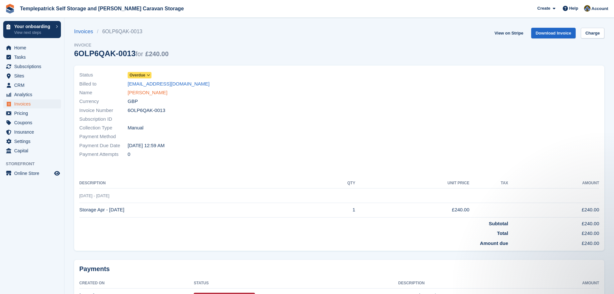
click at [143, 93] on link "Paul McCann" at bounding box center [148, 92] width 40 height 7
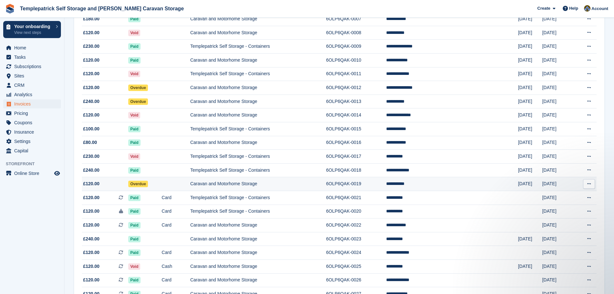
click at [451, 187] on td "**********" at bounding box center [452, 184] width 132 height 14
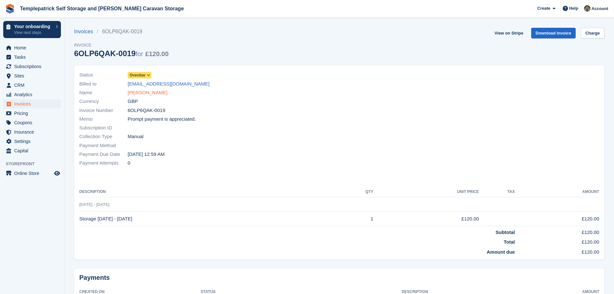
click at [146, 92] on link "[PERSON_NAME]" at bounding box center [148, 92] width 40 height 7
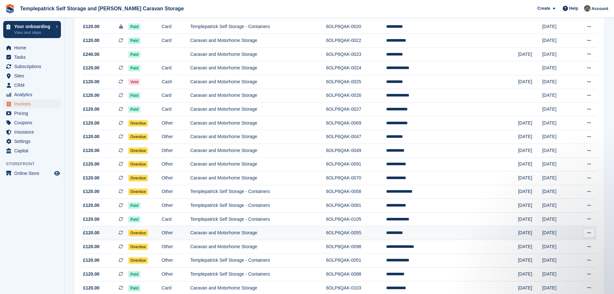
scroll to position [372, 0]
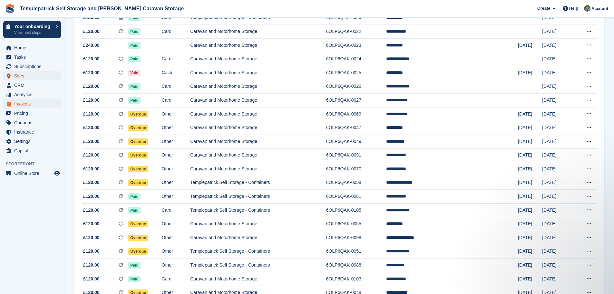
click at [33, 76] on span "Sites" at bounding box center [33, 75] width 39 height 9
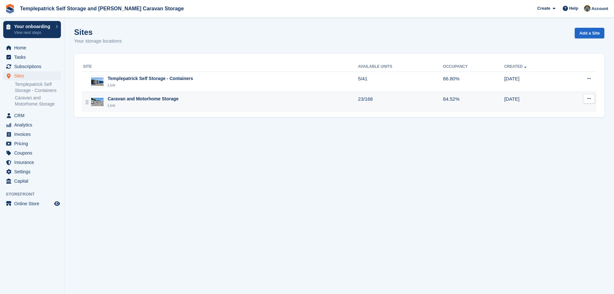
click at [152, 102] on div "Caravan and Motorhome Storage" at bounding box center [143, 98] width 71 height 7
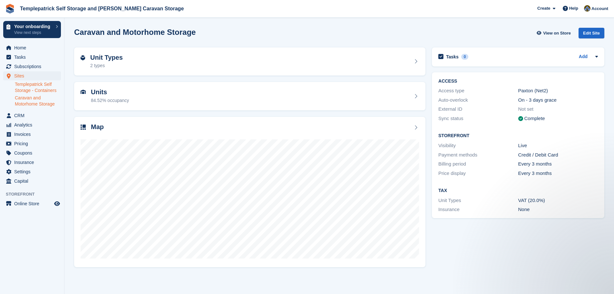
click at [34, 90] on link "Templepatrick Self Storage - Containers" at bounding box center [38, 87] width 46 height 12
click at [21, 136] on span "Invoices" at bounding box center [33, 134] width 39 height 9
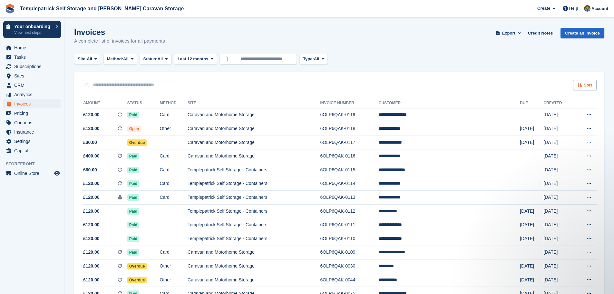
click at [584, 88] on div "Sort" at bounding box center [585, 85] width 24 height 11
click at [562, 128] on span "Created (oldest first)" at bounding box center [566, 127] width 44 height 5
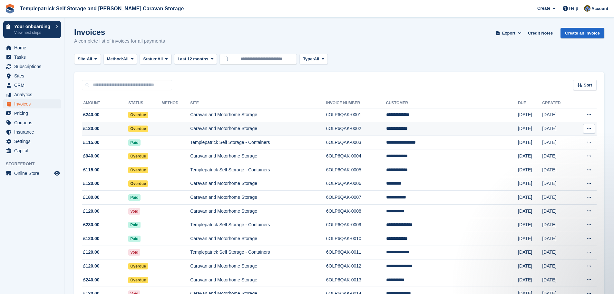
click at [441, 130] on td "**********" at bounding box center [452, 129] width 132 height 14
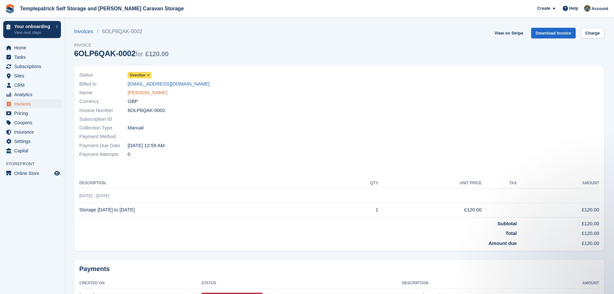
click at [149, 94] on link "Brian Maughan" at bounding box center [148, 92] width 40 height 7
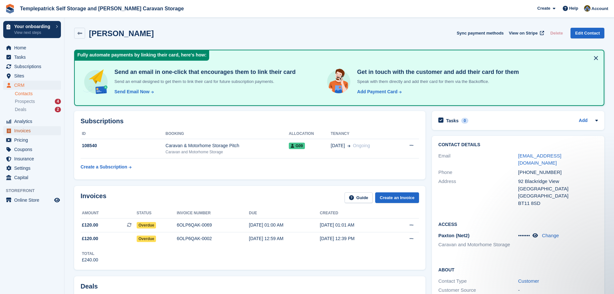
click at [31, 133] on span "Invoices" at bounding box center [33, 130] width 39 height 9
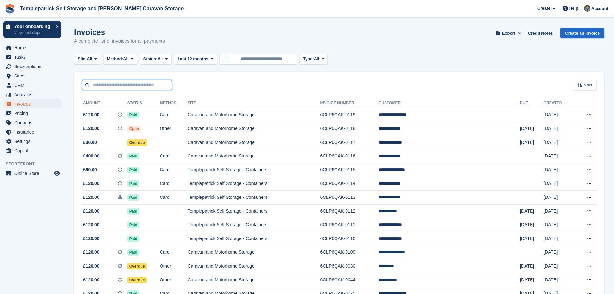
click at [122, 84] on input "text" at bounding box center [127, 85] width 90 height 11
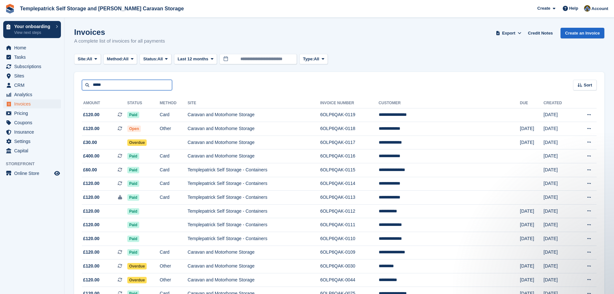
type input "*****"
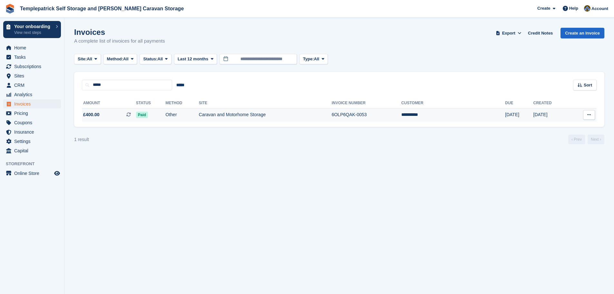
click at [395, 116] on td "6OLP6QAK-0053" at bounding box center [367, 115] width 70 height 14
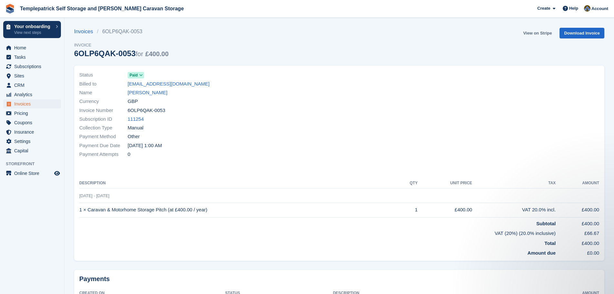
click at [547, 34] on link "View on Stripe" at bounding box center [538, 33] width 34 height 11
click at [537, 34] on link "View on Stripe" at bounding box center [538, 33] width 34 height 11
click at [148, 95] on link "John North" at bounding box center [148, 92] width 40 height 7
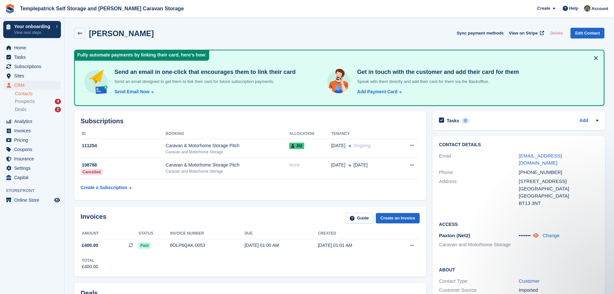
click at [537, 233] on icon at bounding box center [535, 235] width 5 height 5
click at [29, 111] on div "Deals 2" at bounding box center [38, 109] width 46 height 6
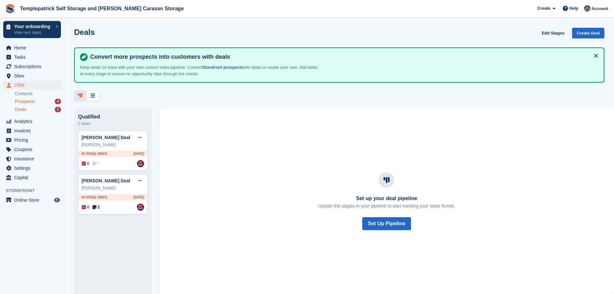
click at [32, 102] on span "Prospects" at bounding box center [25, 101] width 20 height 6
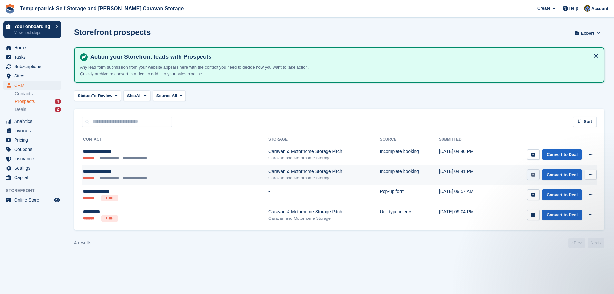
click at [535, 173] on icon "submit" at bounding box center [533, 174] width 4 height 4
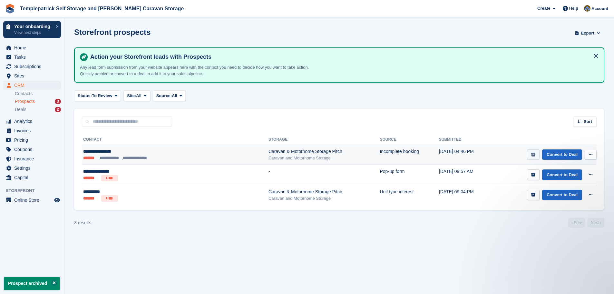
click at [531, 155] on button "submit" at bounding box center [533, 154] width 13 height 11
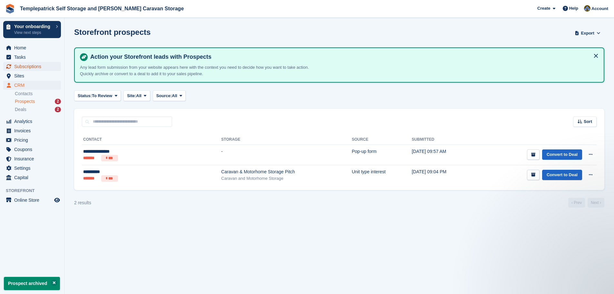
click at [39, 64] on span "Subscriptions" at bounding box center [33, 66] width 39 height 9
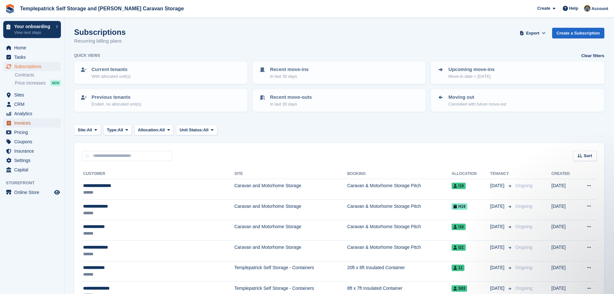
click at [38, 124] on span "Invoices" at bounding box center [33, 122] width 39 height 9
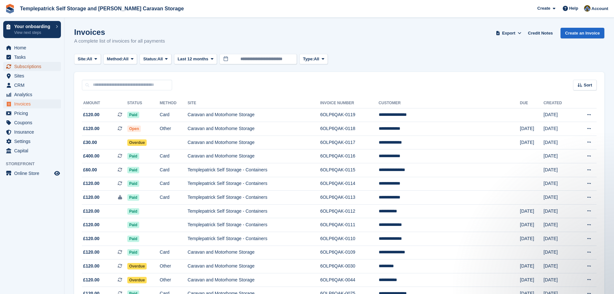
click at [31, 67] on span "Subscriptions" at bounding box center [33, 66] width 39 height 9
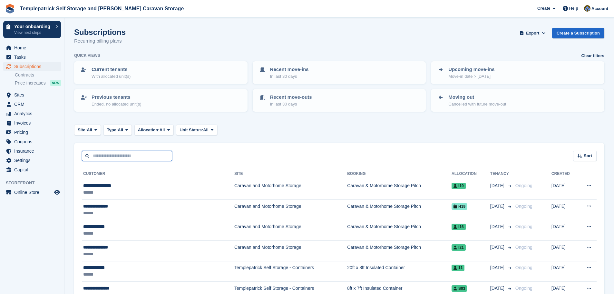
click at [131, 154] on input "text" at bounding box center [127, 156] width 90 height 11
type input "*****"
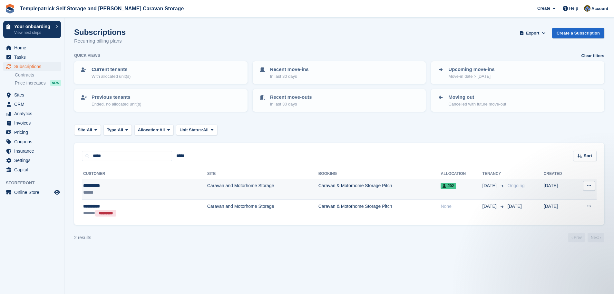
click at [90, 186] on div "**********" at bounding box center [120, 185] width 74 height 7
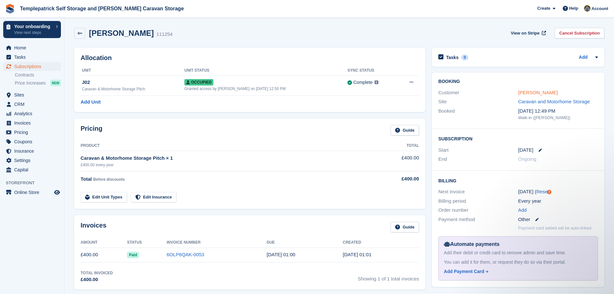
click at [537, 93] on link "[PERSON_NAME]" at bounding box center [538, 92] width 40 height 5
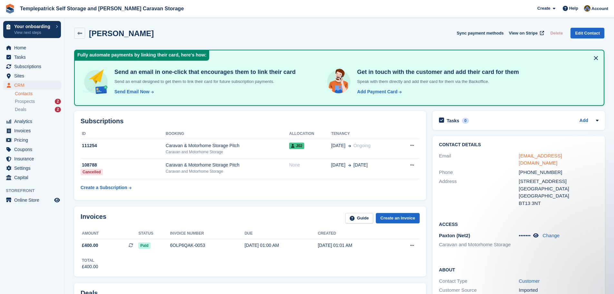
click at [535, 154] on link "[EMAIL_ADDRESS][DOMAIN_NAME]" at bounding box center [540, 159] width 43 height 13
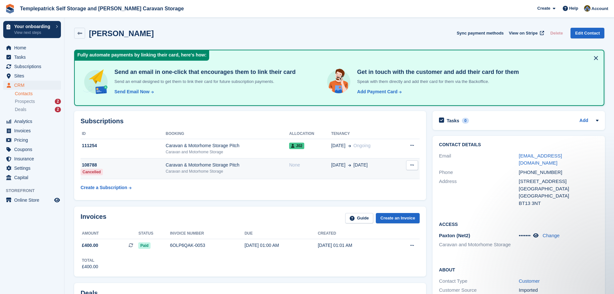
click at [414, 167] on button at bounding box center [412, 165] width 12 height 10
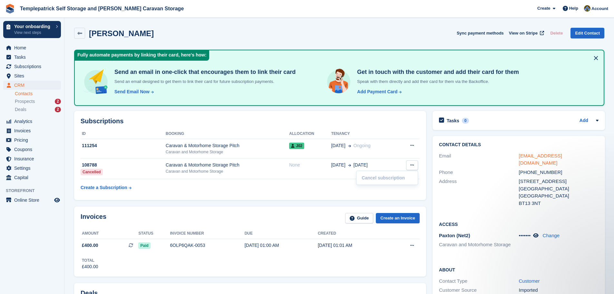
click at [550, 156] on link "[EMAIL_ADDRESS][DOMAIN_NAME]" at bounding box center [540, 159] width 43 height 13
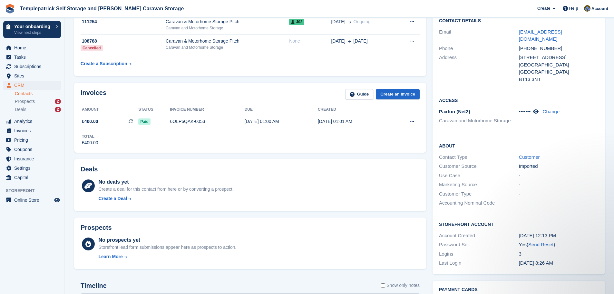
scroll to position [129, 0]
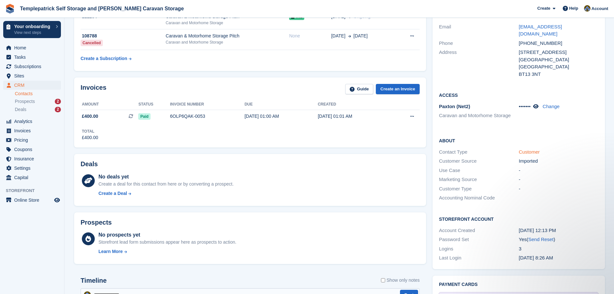
click at [531, 149] on link "Customer" at bounding box center [529, 151] width 21 height 5
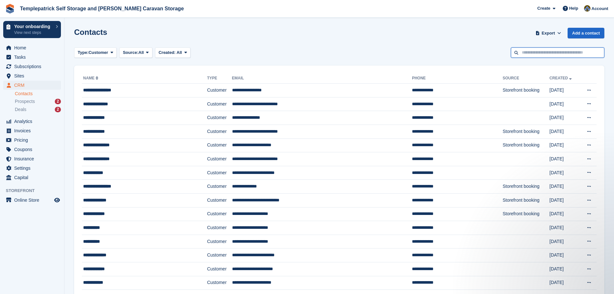
click at [543, 53] on input "text" at bounding box center [557, 52] width 93 height 11
type input "*****"
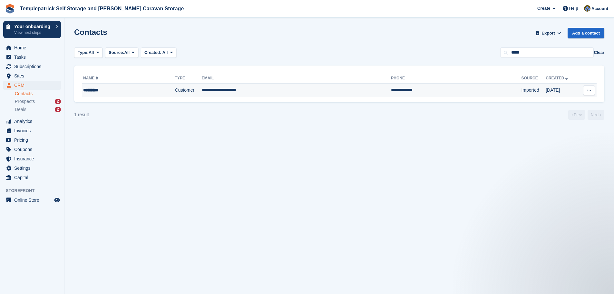
click at [93, 90] on div "*********" at bounding box center [116, 90] width 66 height 7
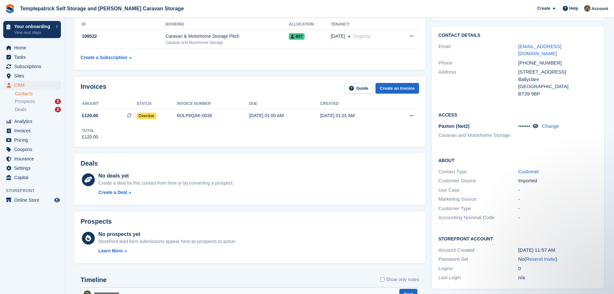
scroll to position [193, 0]
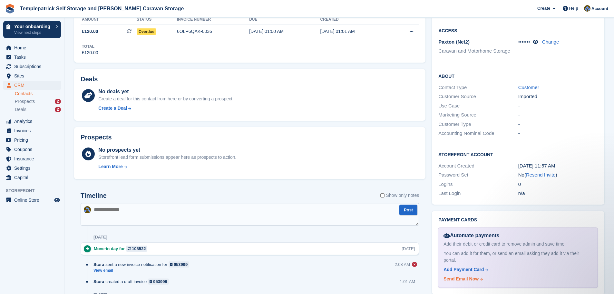
click at [470, 275] on div "Send Email Now" at bounding box center [461, 278] width 35 height 7
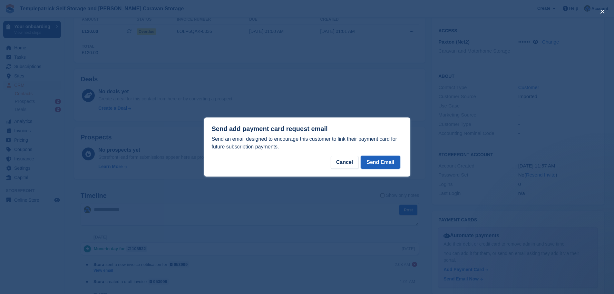
click at [382, 160] on button "Send Email" at bounding box center [380, 162] width 39 height 13
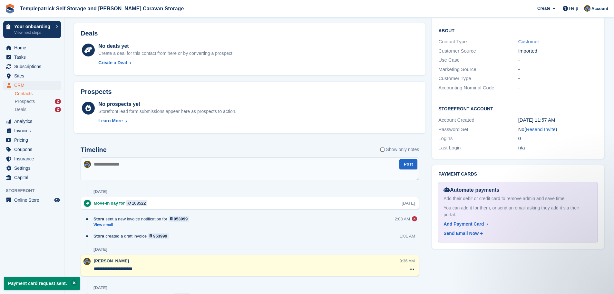
scroll to position [321, 0]
